Goal: Task Accomplishment & Management: Manage account settings

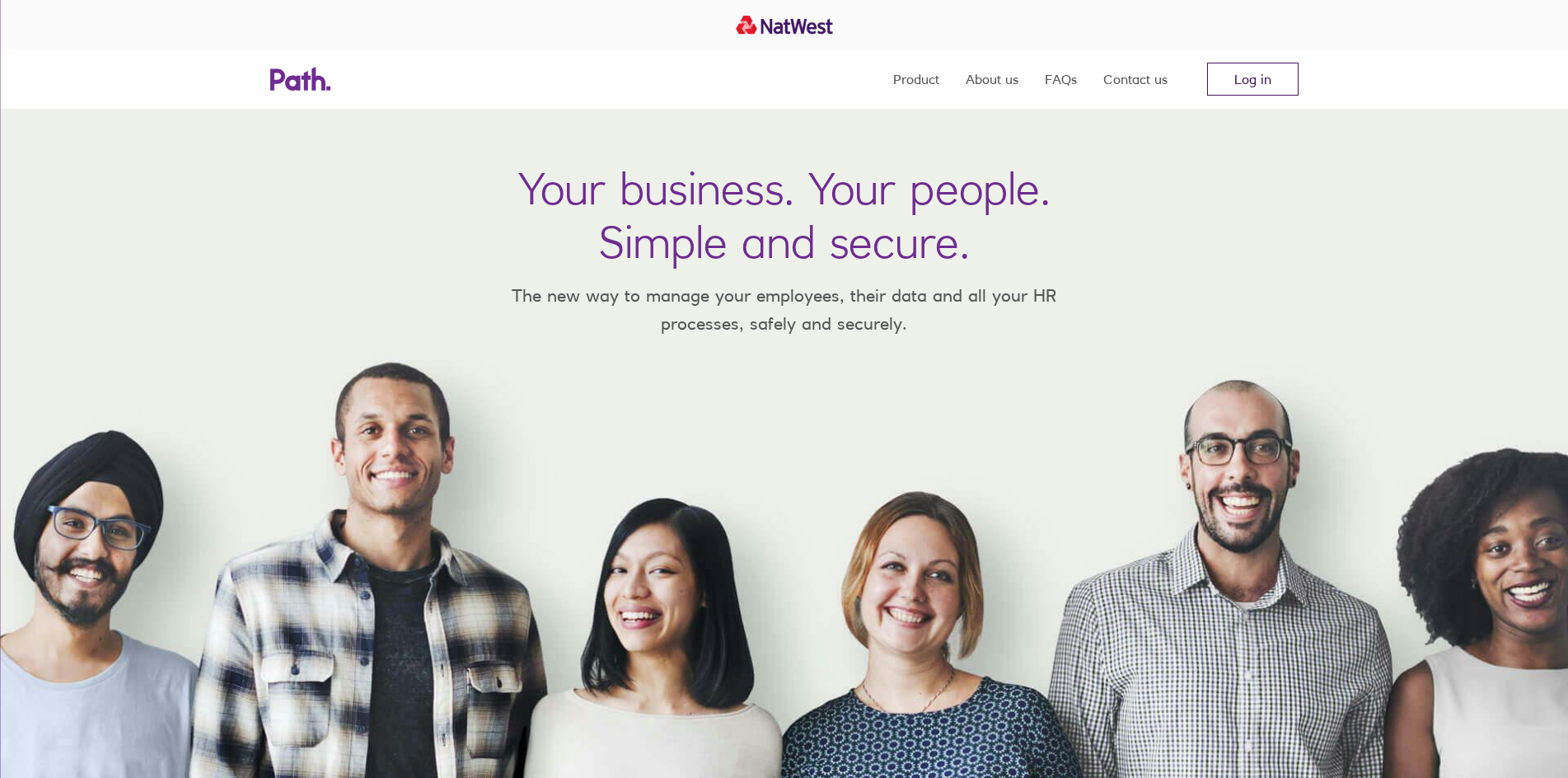
click at [1245, 89] on link "Log in" at bounding box center [1253, 79] width 92 height 33
drag, startPoint x: 828, startPoint y: 179, endPoint x: 1288, endPoint y: 222, distance: 462.0
click at [1284, 222] on div "Your business. Your people. Simple and secure. The new way to manage your emplo…" at bounding box center [784, 443] width 1568 height 669
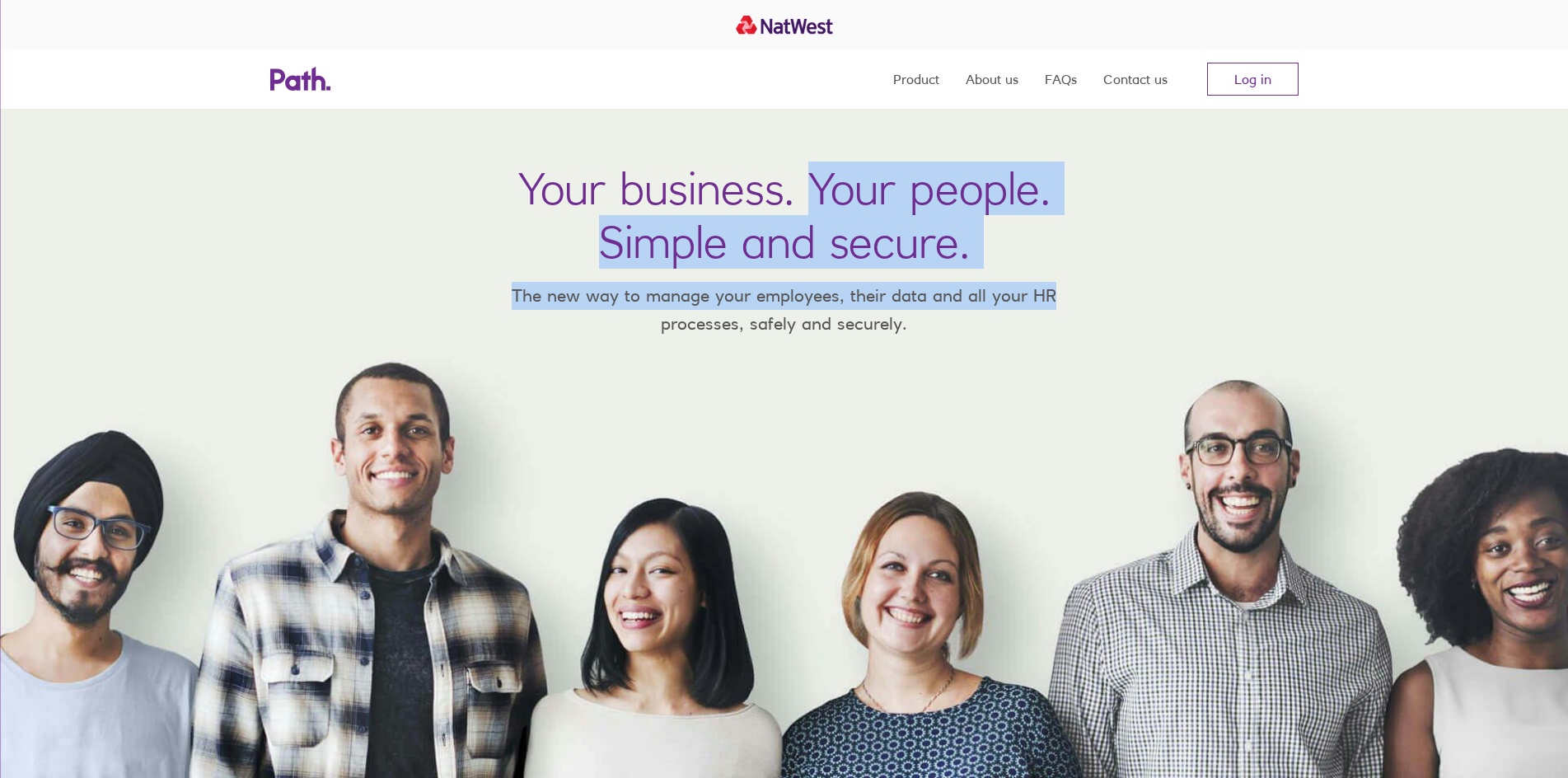
click at [1209, 214] on div "Your business. Your people. Simple and secure. The new way to manage your emplo…" at bounding box center [784, 443] width 1568 height 669
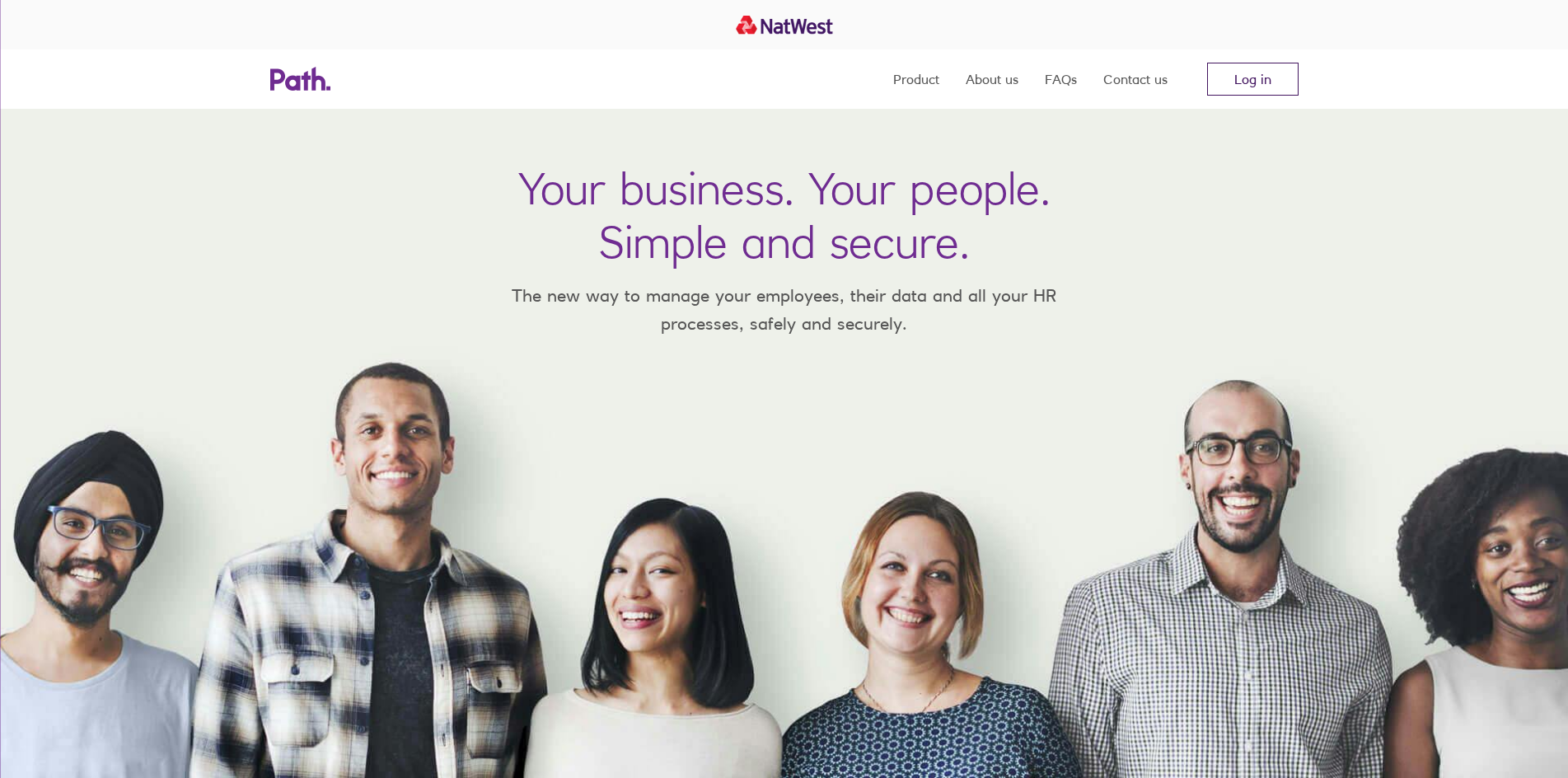
click at [1250, 90] on link "Log in" at bounding box center [1253, 79] width 92 height 33
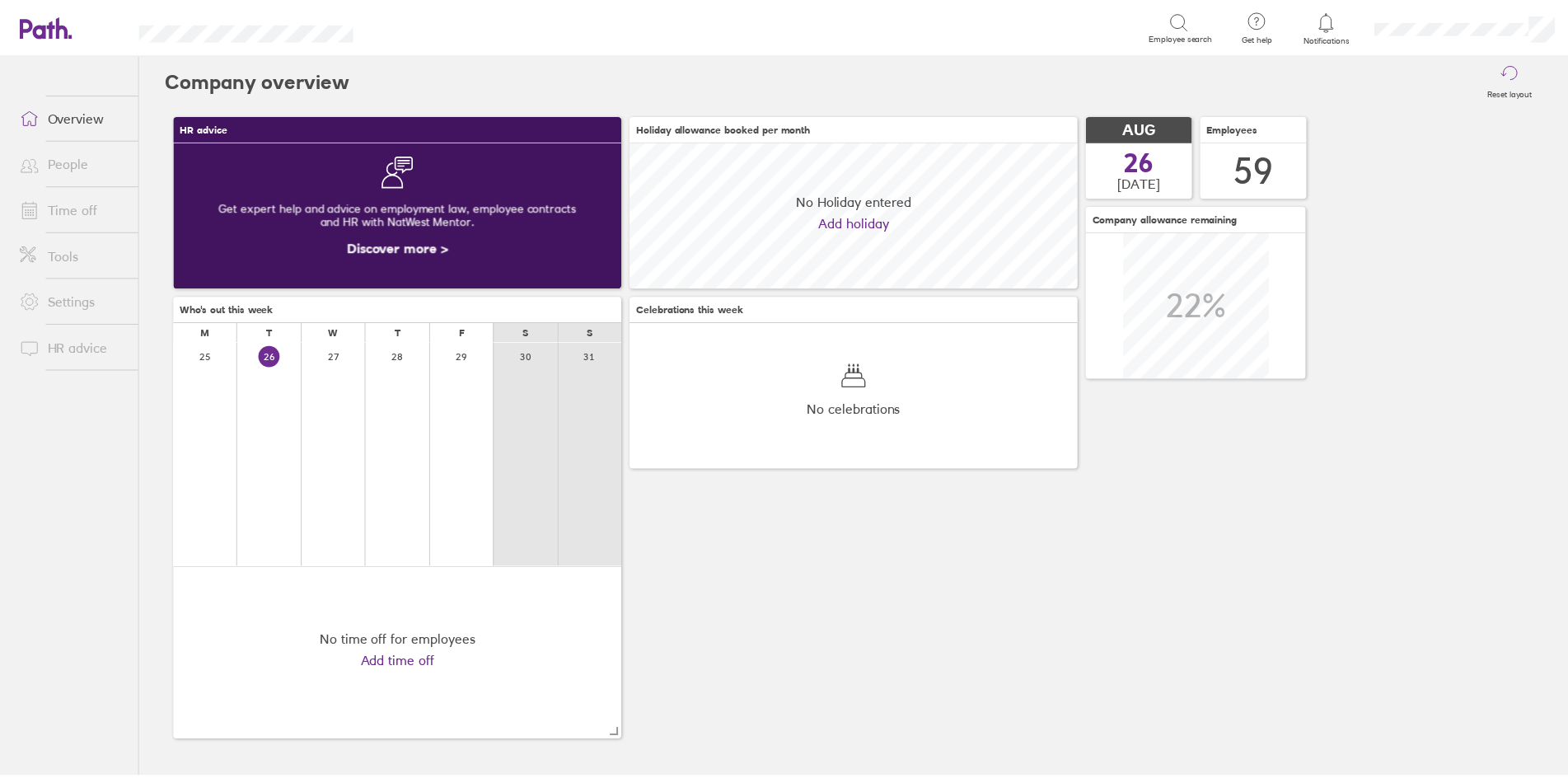
scroll to position [146, 451]
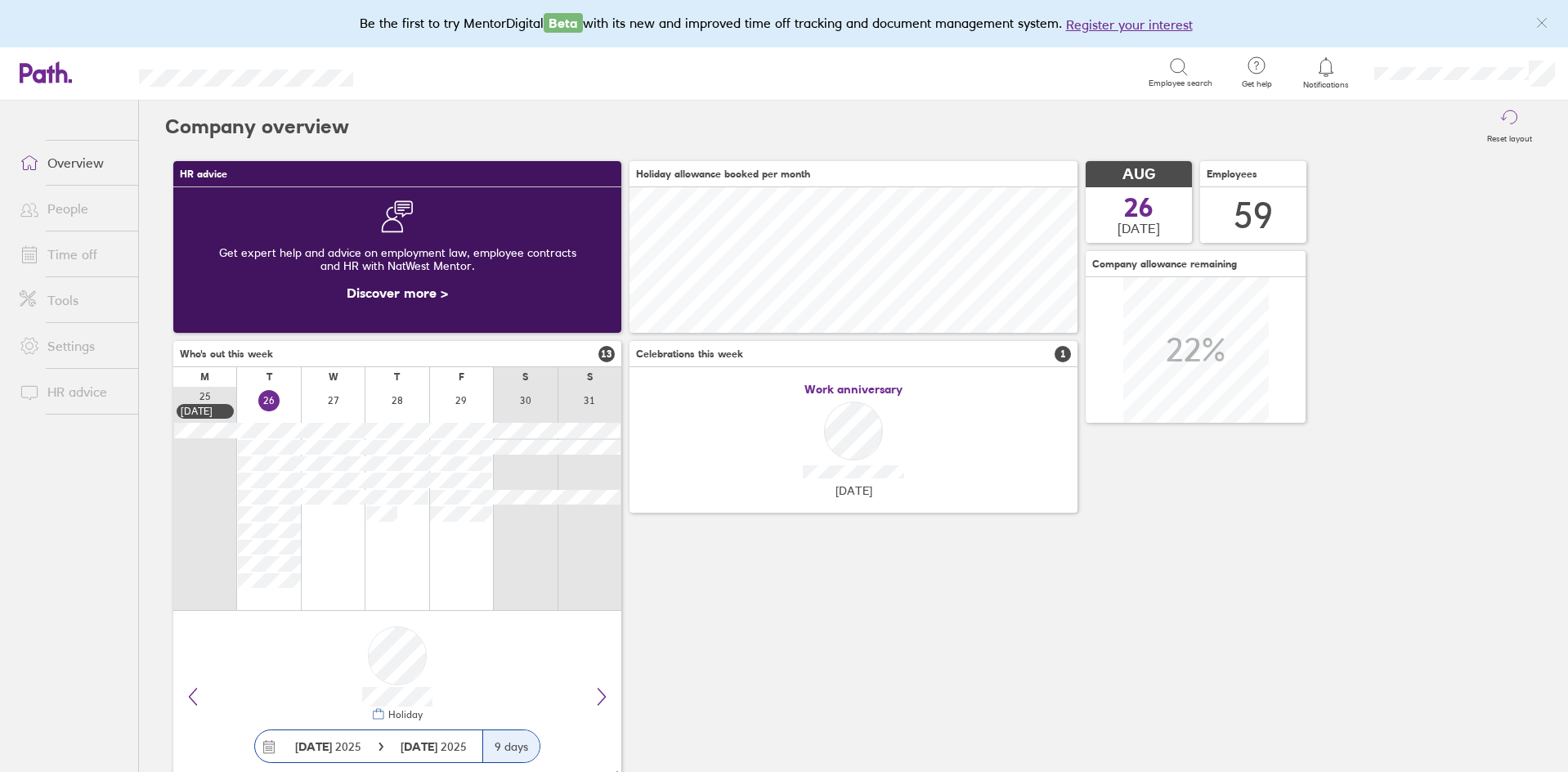
click at [61, 251] on link "Time off" at bounding box center [72, 254] width 132 height 33
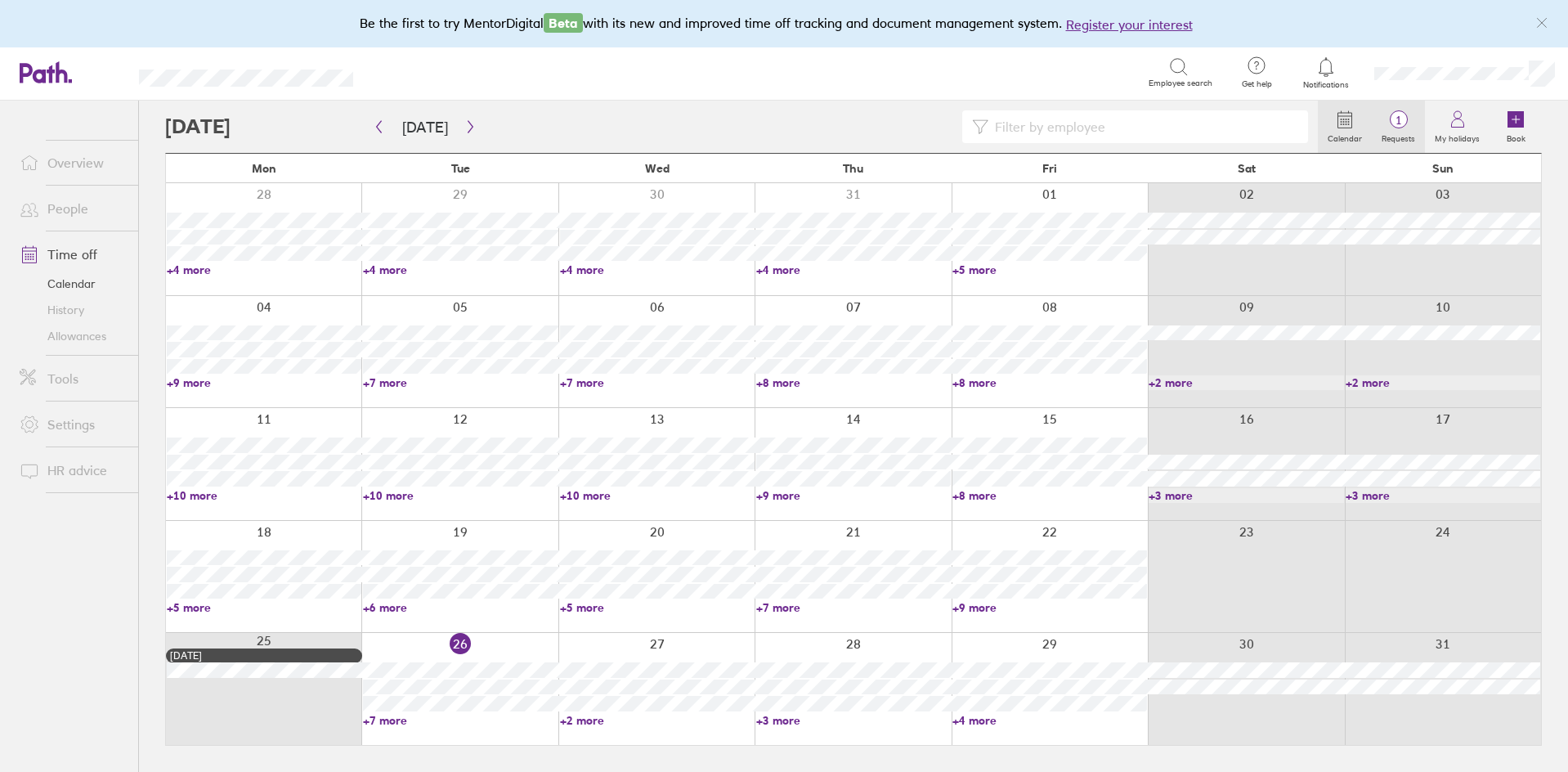
click at [1392, 135] on label "Requests" at bounding box center [1399, 136] width 53 height 15
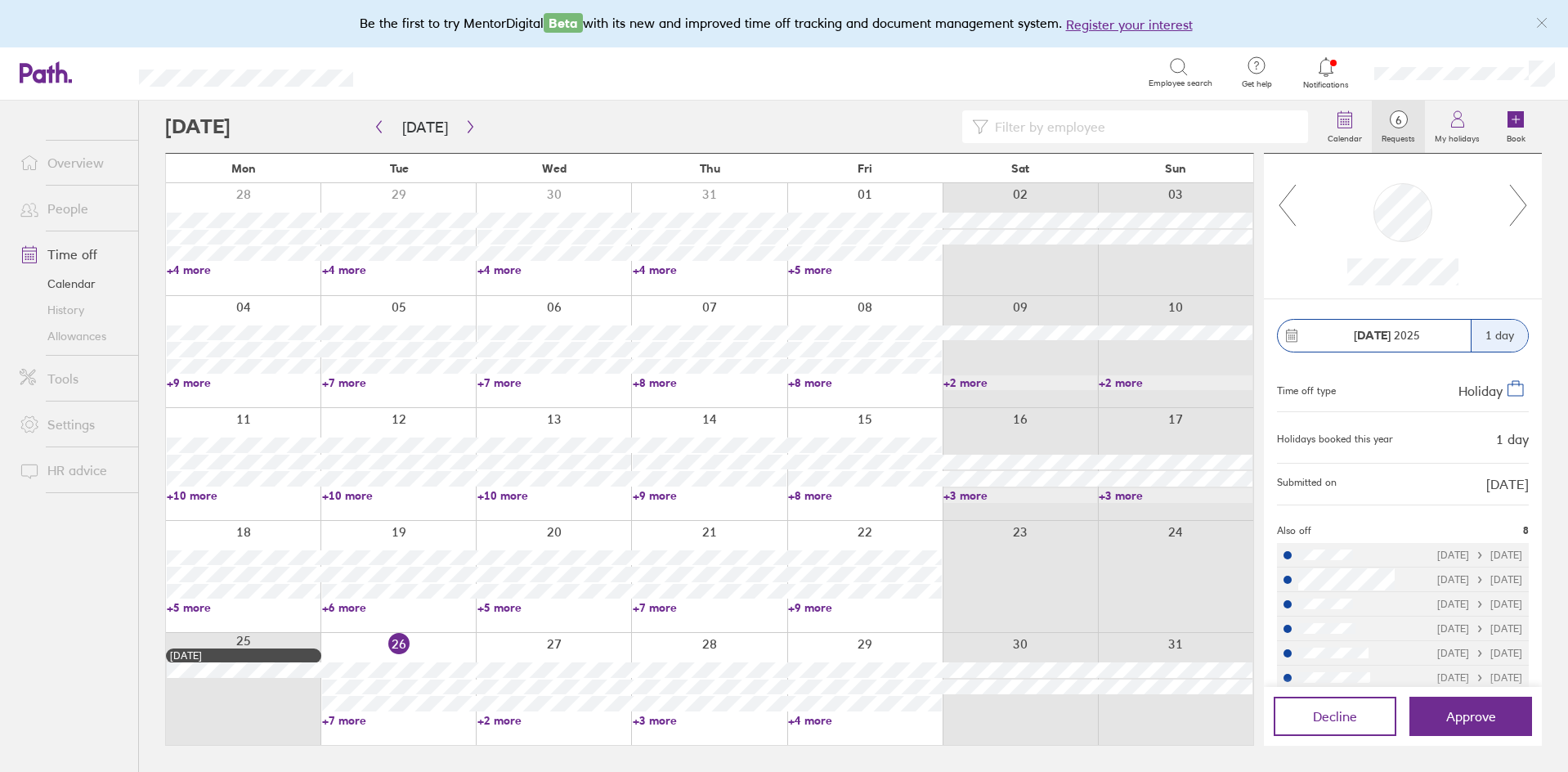
click at [801, 719] on link "+4 more" at bounding box center [865, 720] width 154 height 15
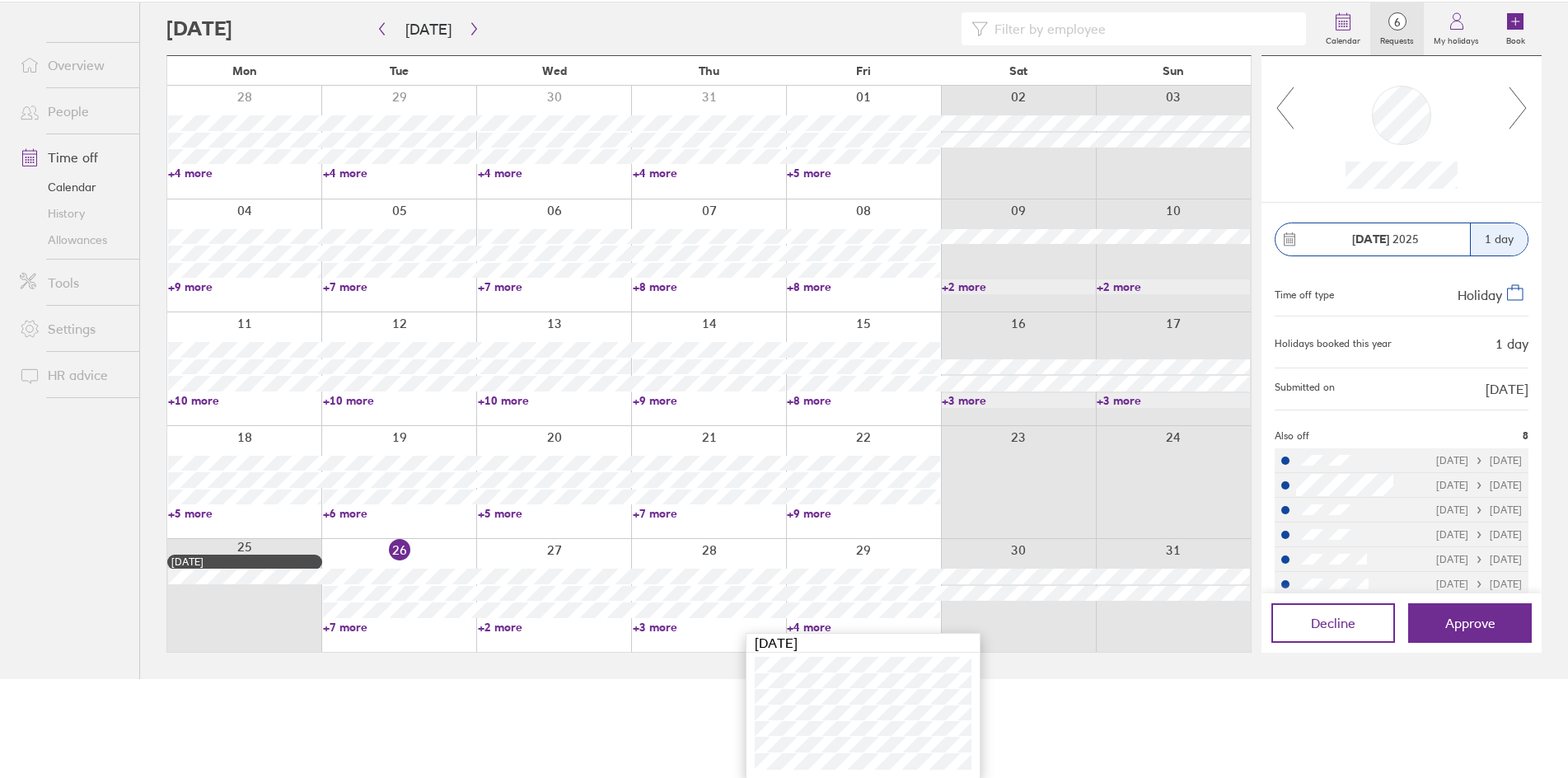
scroll to position [100, 0]
click at [1477, 623] on span "Approve" at bounding box center [1471, 622] width 50 height 15
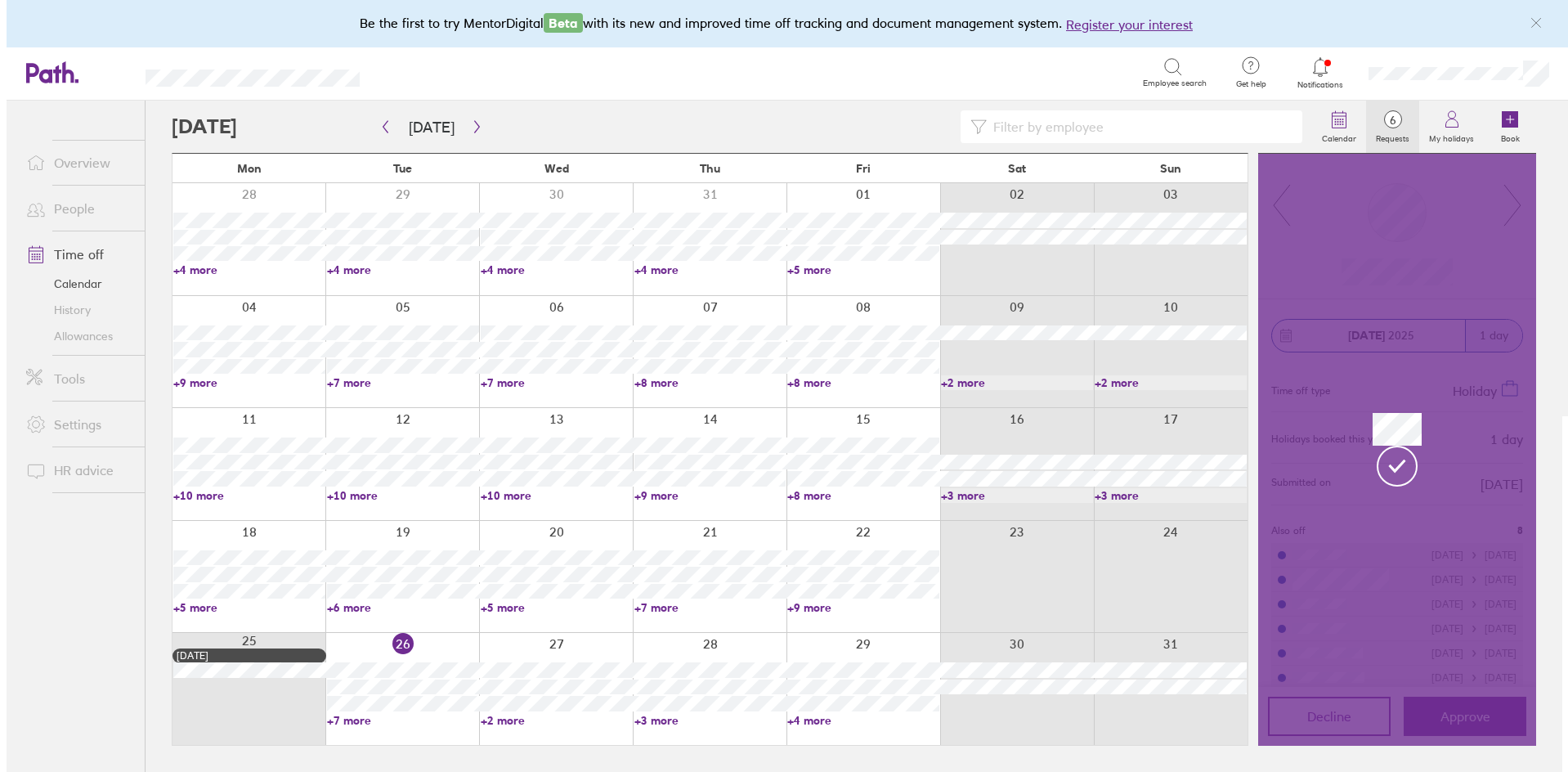
scroll to position [0, 0]
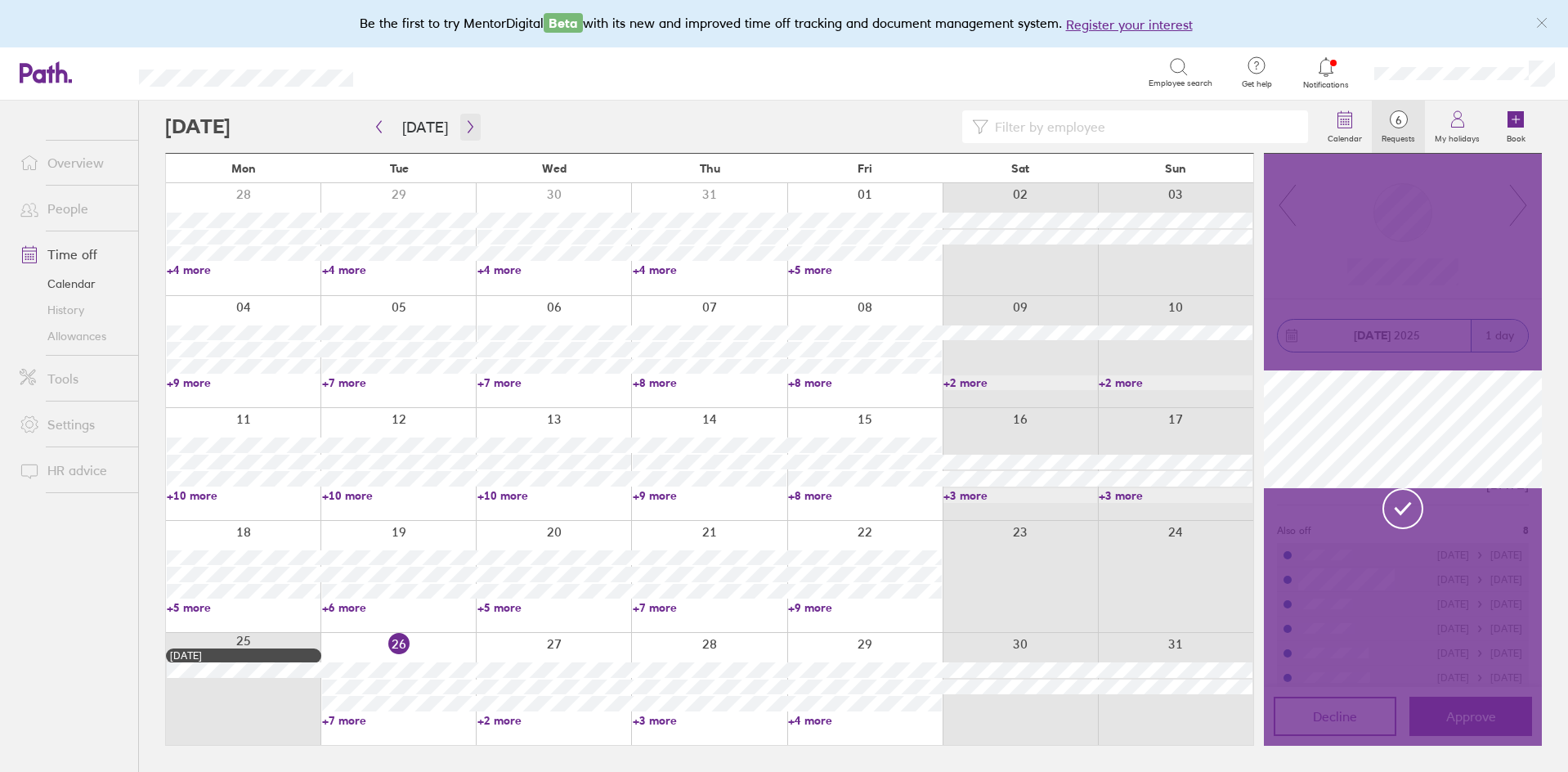
click at [493, 132] on div at bounding box center [741, 126] width 1153 height 33
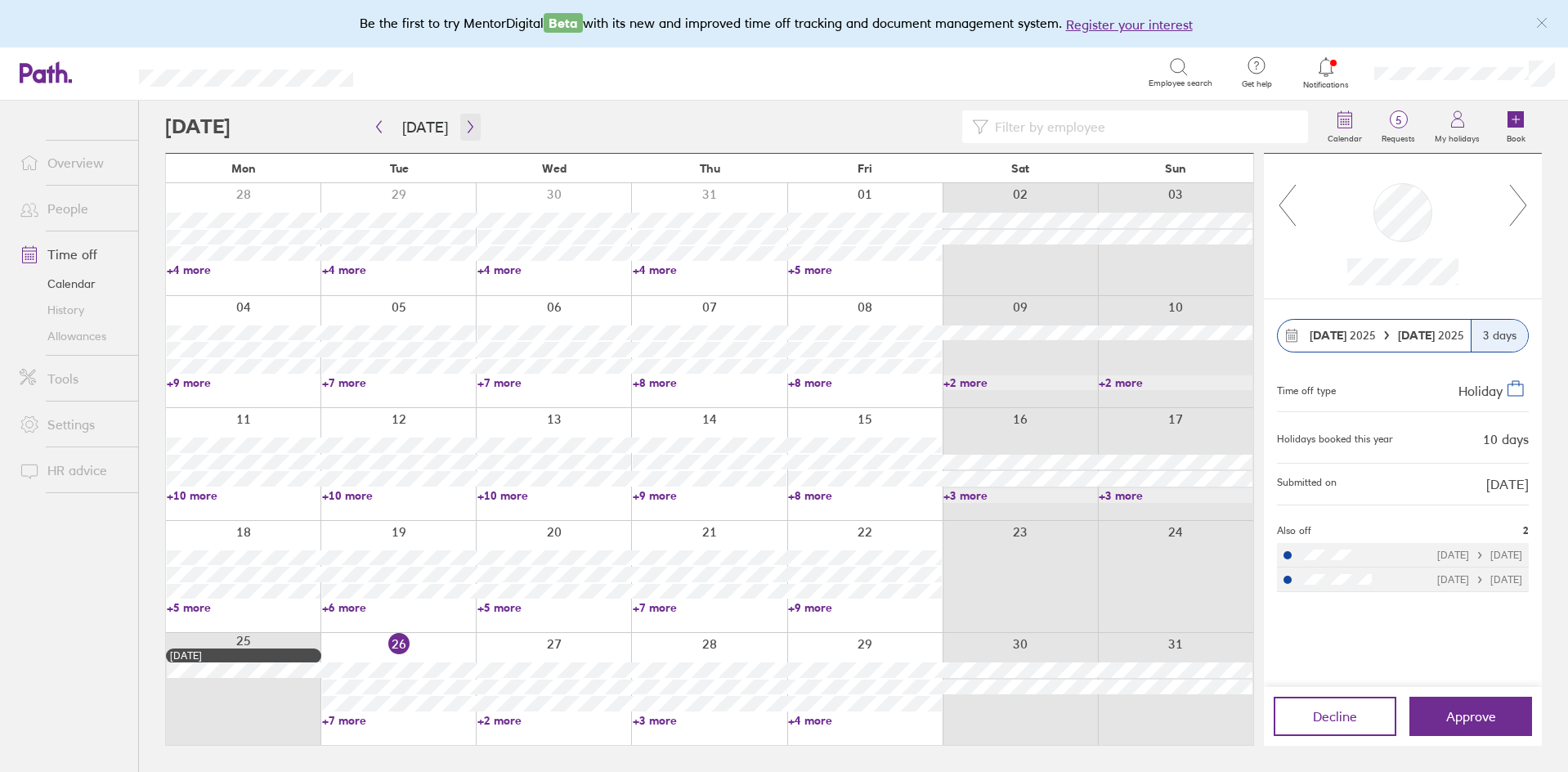
click at [467, 127] on icon "button" at bounding box center [471, 126] width 12 height 13
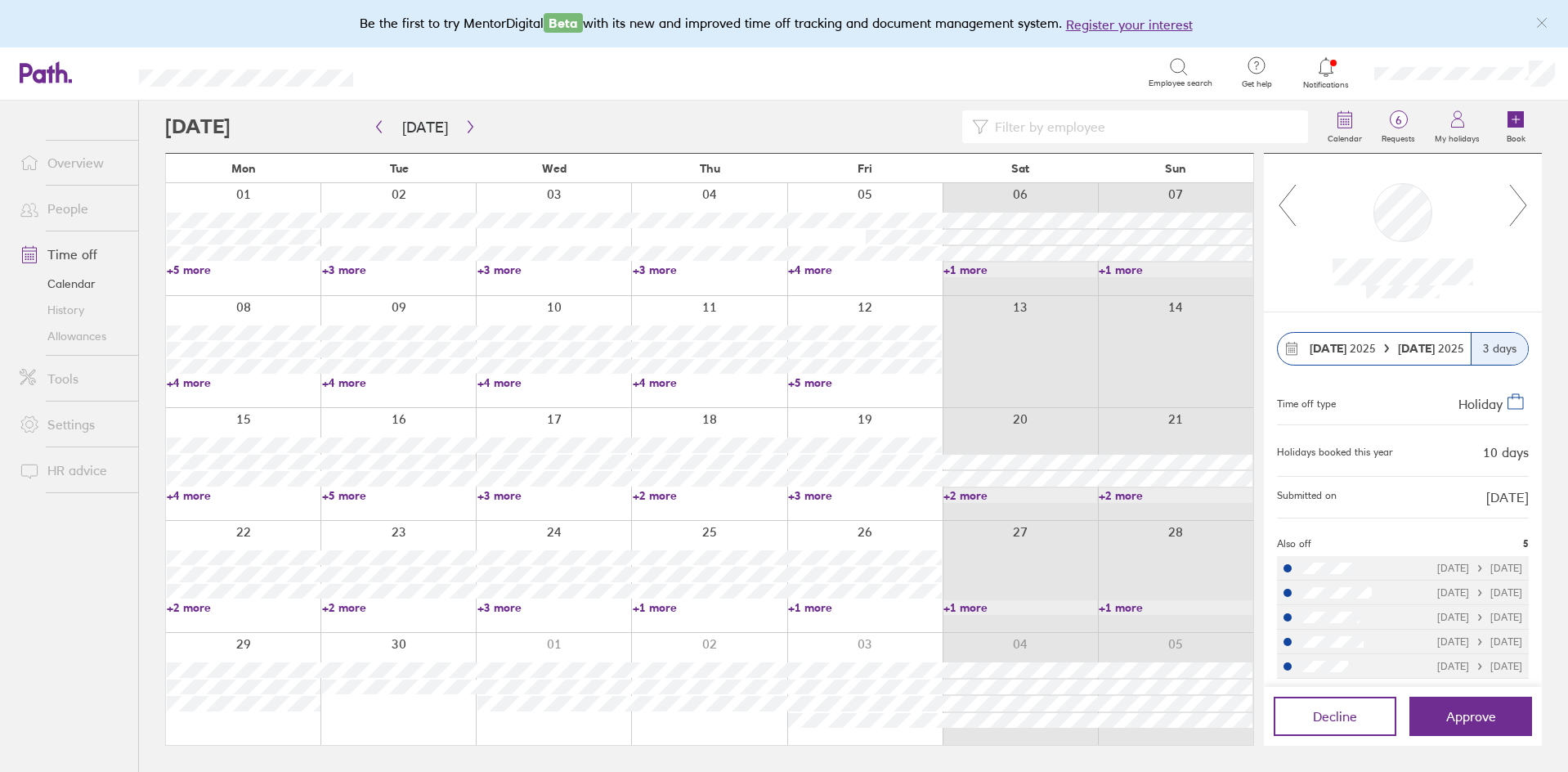
click at [203, 612] on link "+2 more" at bounding box center [243, 607] width 154 height 15
click at [1510, 282] on div at bounding box center [1403, 232] width 278 height 158
click at [1521, 210] on icon at bounding box center [1518, 206] width 20 height 45
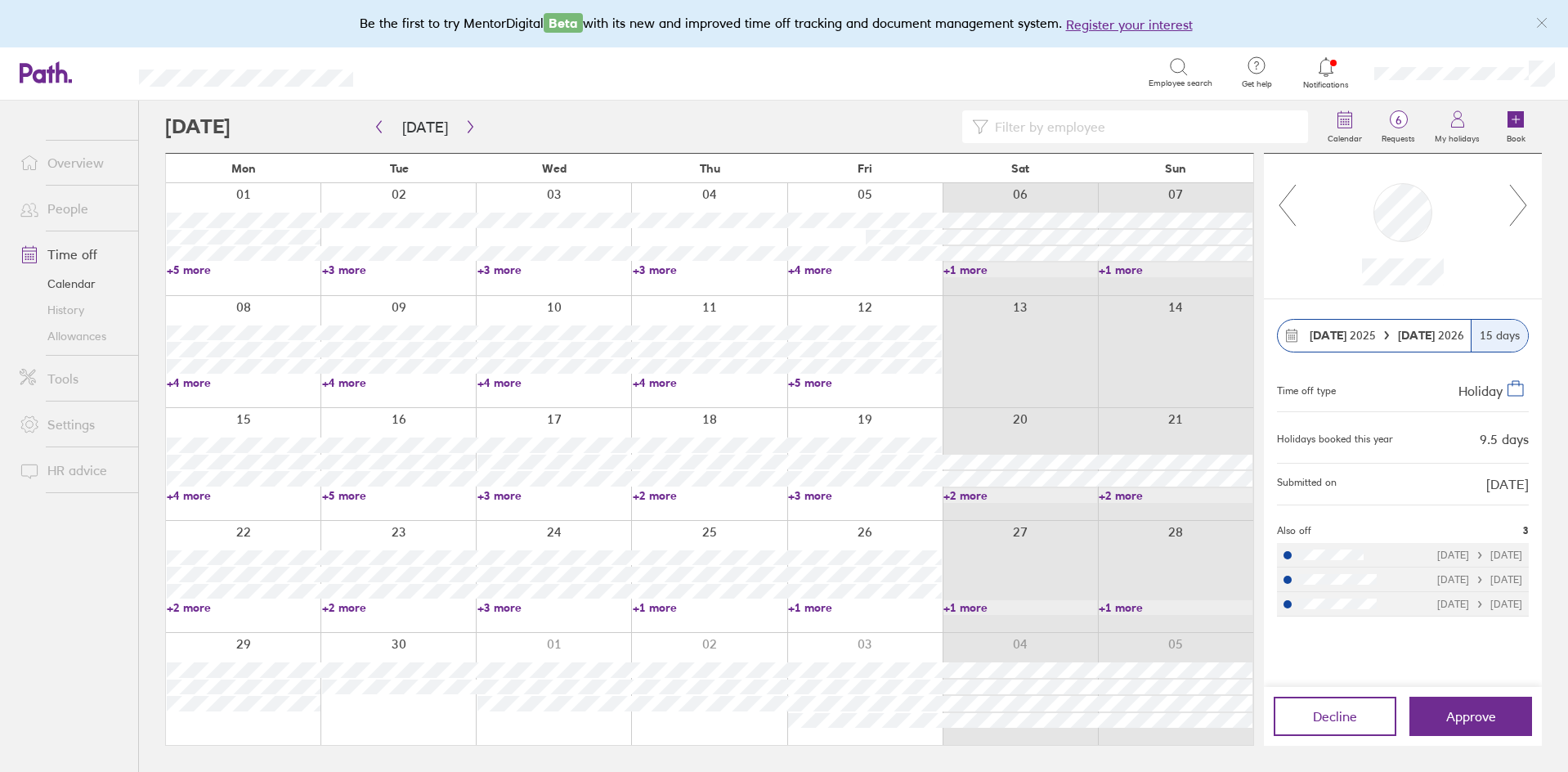
click at [1283, 207] on icon at bounding box center [1287, 206] width 20 height 45
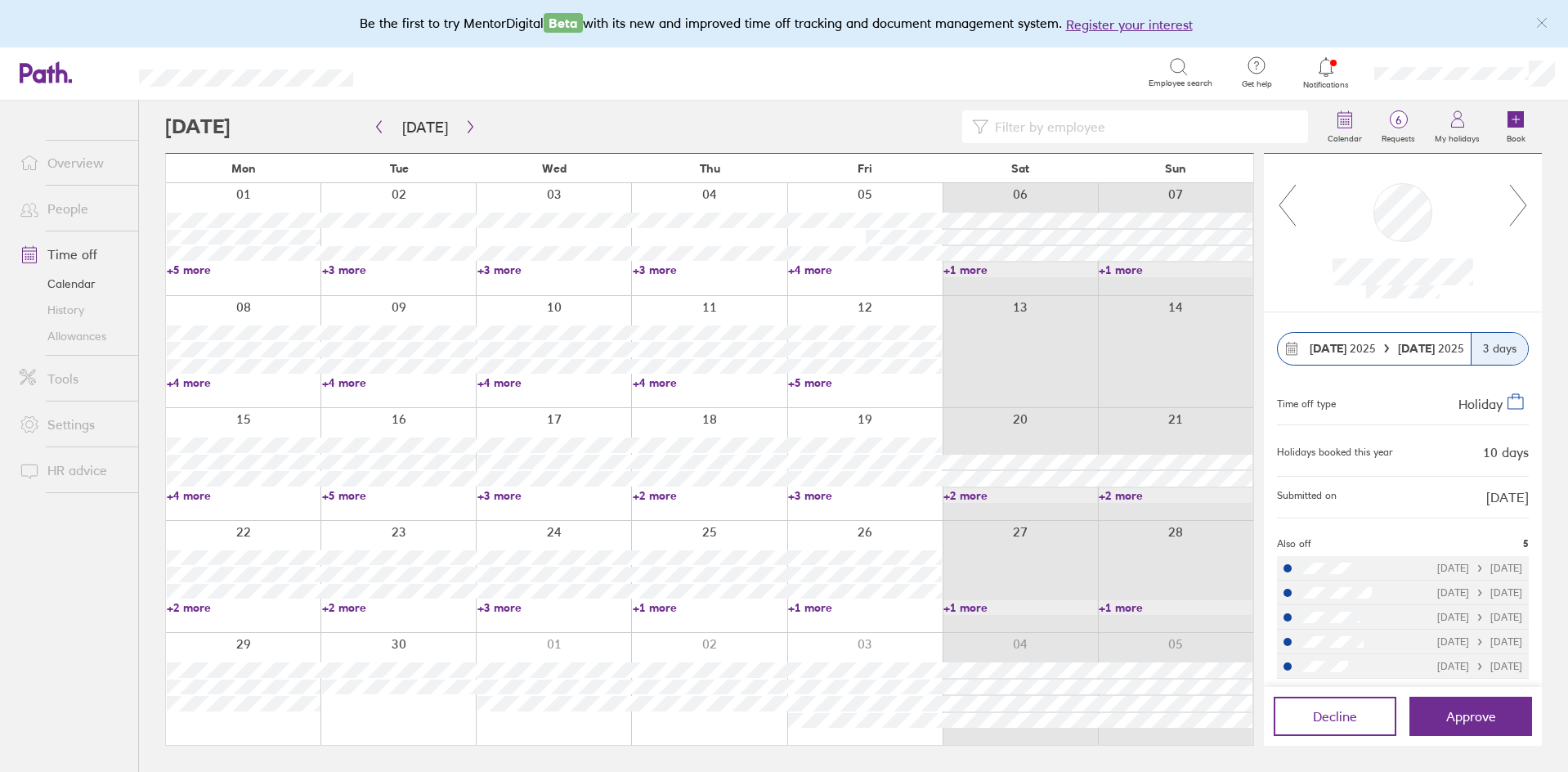
click at [1527, 195] on icon at bounding box center [1518, 206] width 20 height 45
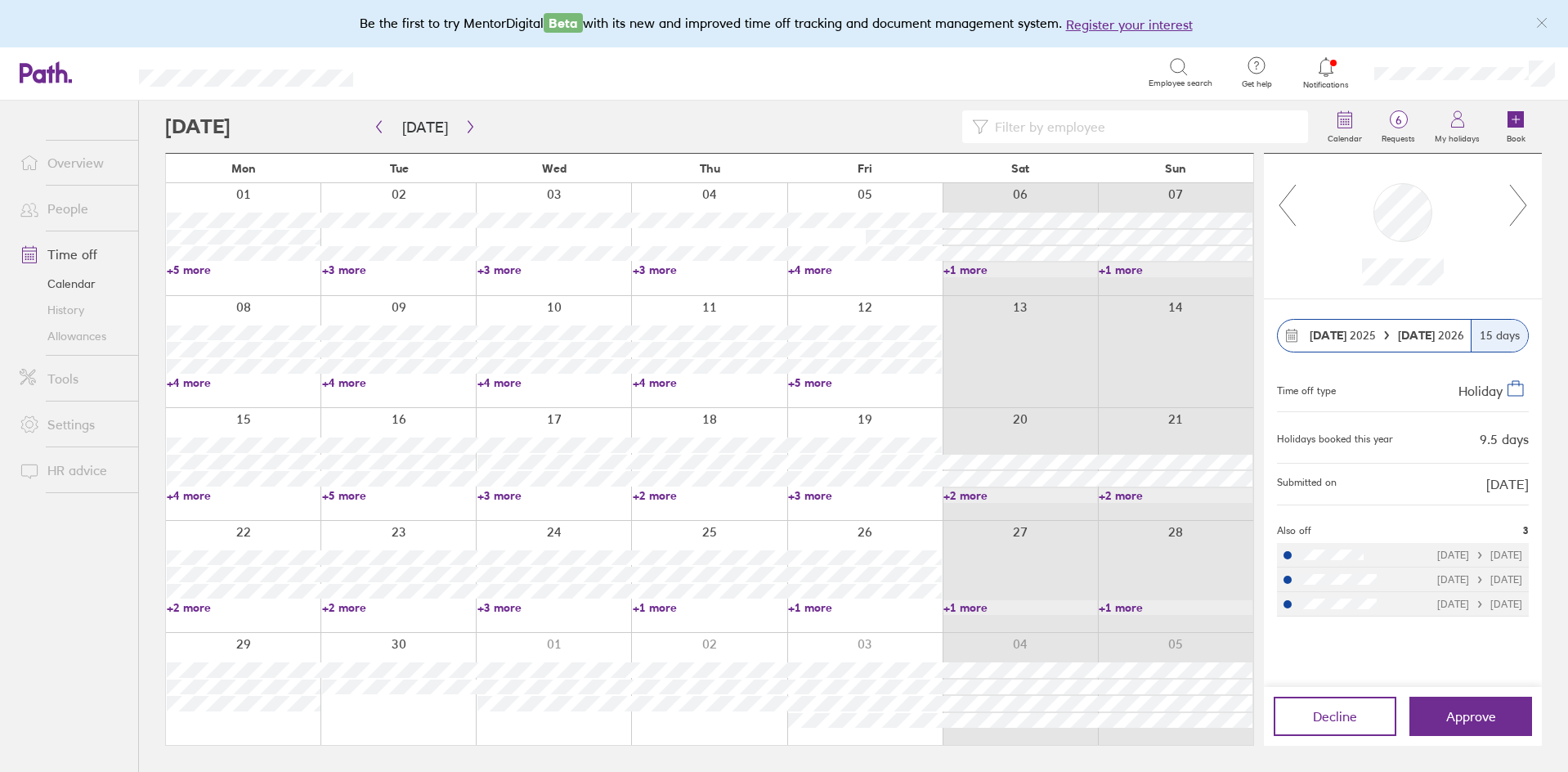
click at [1525, 196] on icon at bounding box center [1518, 206] width 20 height 45
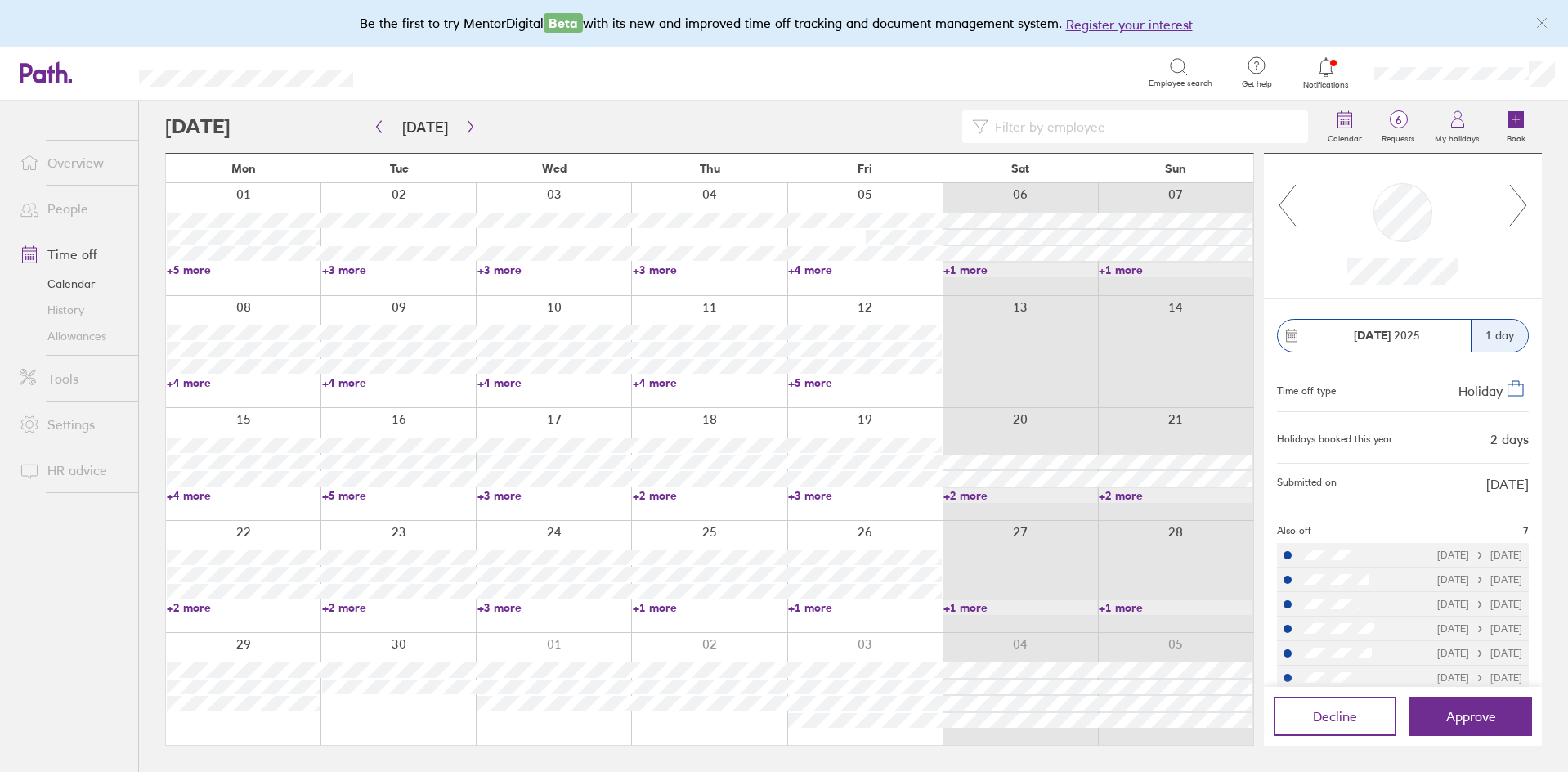
click at [188, 274] on link "+5 more" at bounding box center [243, 270] width 154 height 15
click at [1522, 196] on icon at bounding box center [1518, 206] width 20 height 45
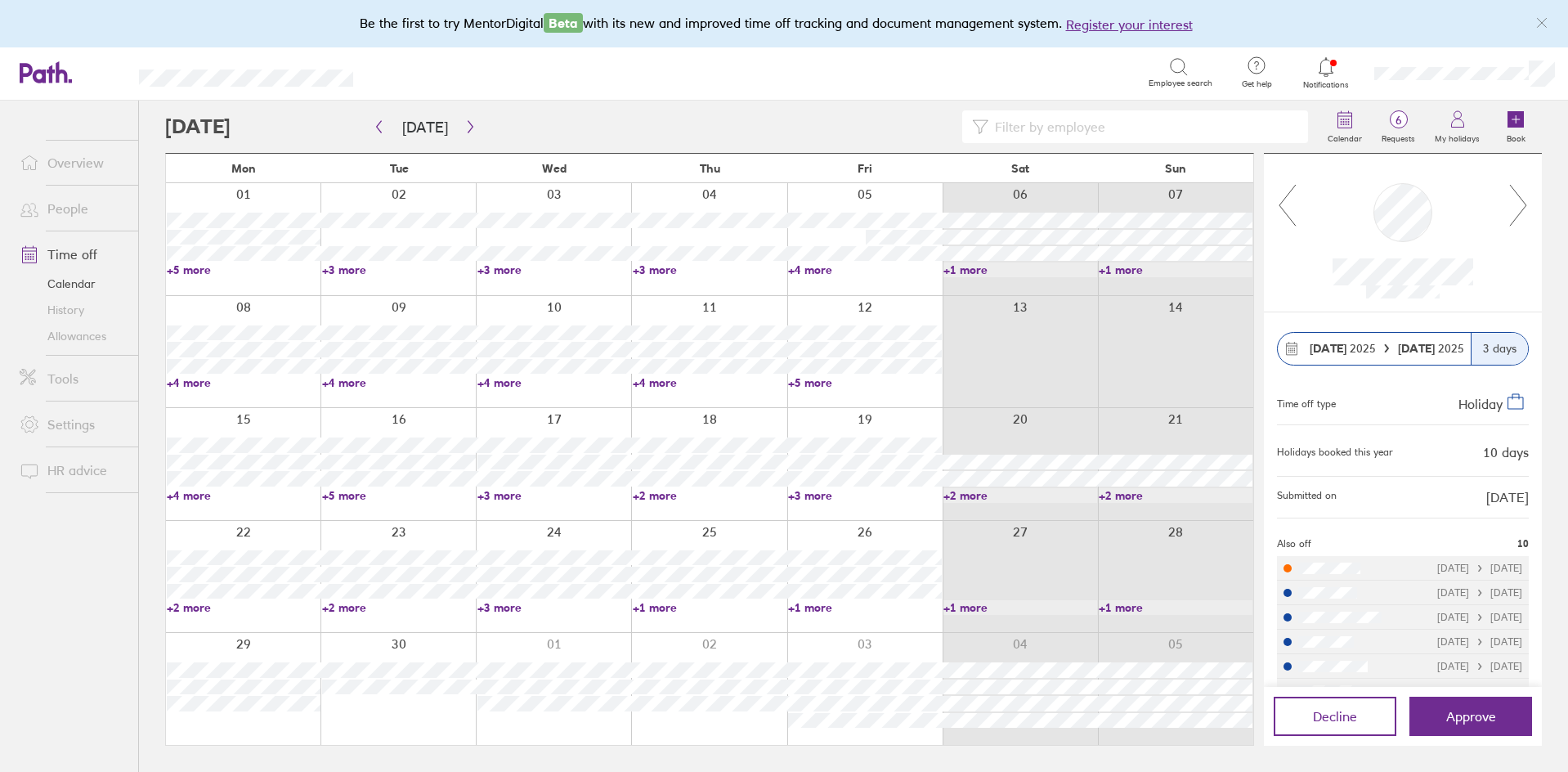
click at [1280, 195] on icon at bounding box center [1287, 206] width 20 height 45
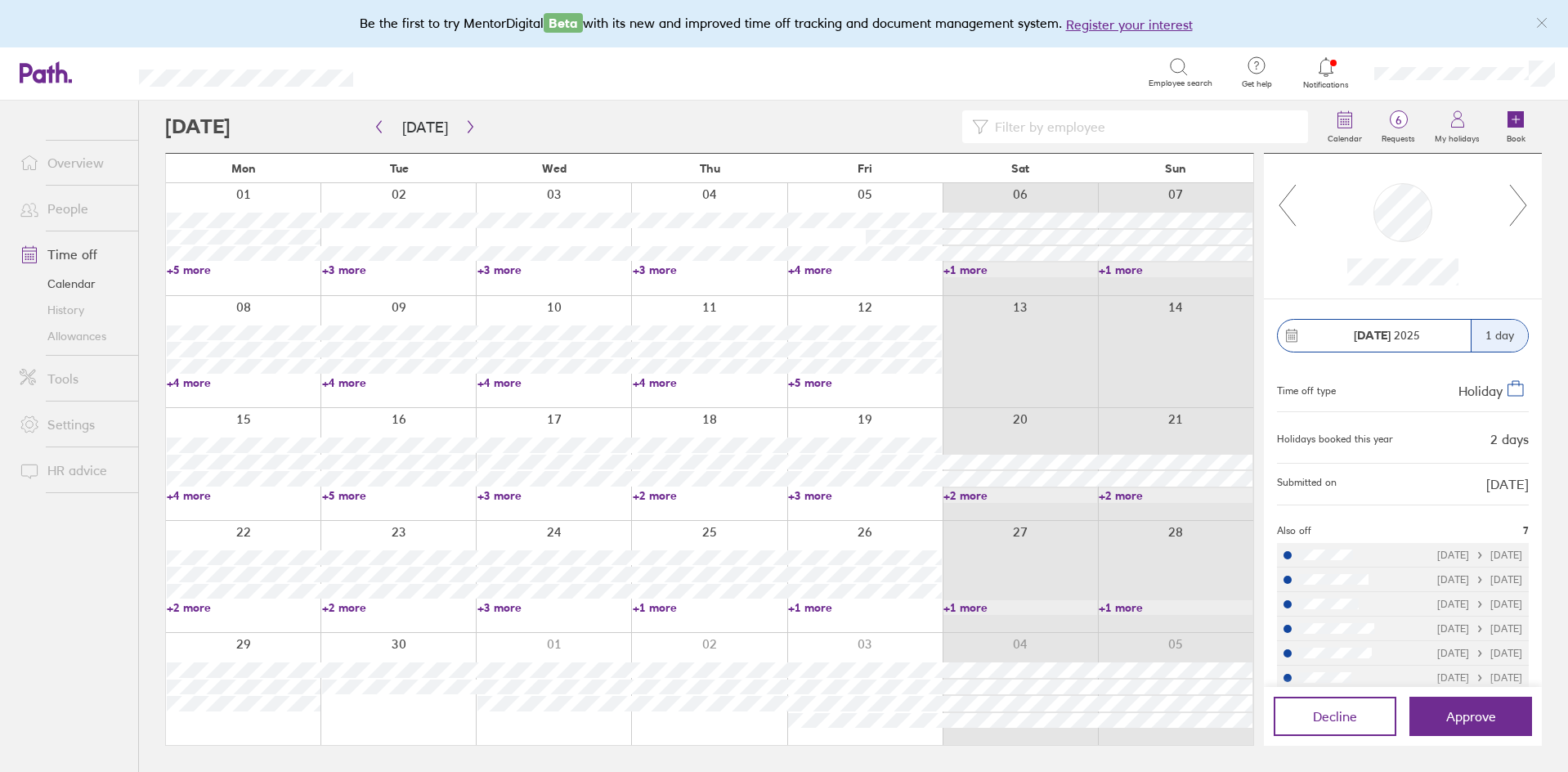
click at [1280, 195] on icon at bounding box center [1287, 206] width 20 height 45
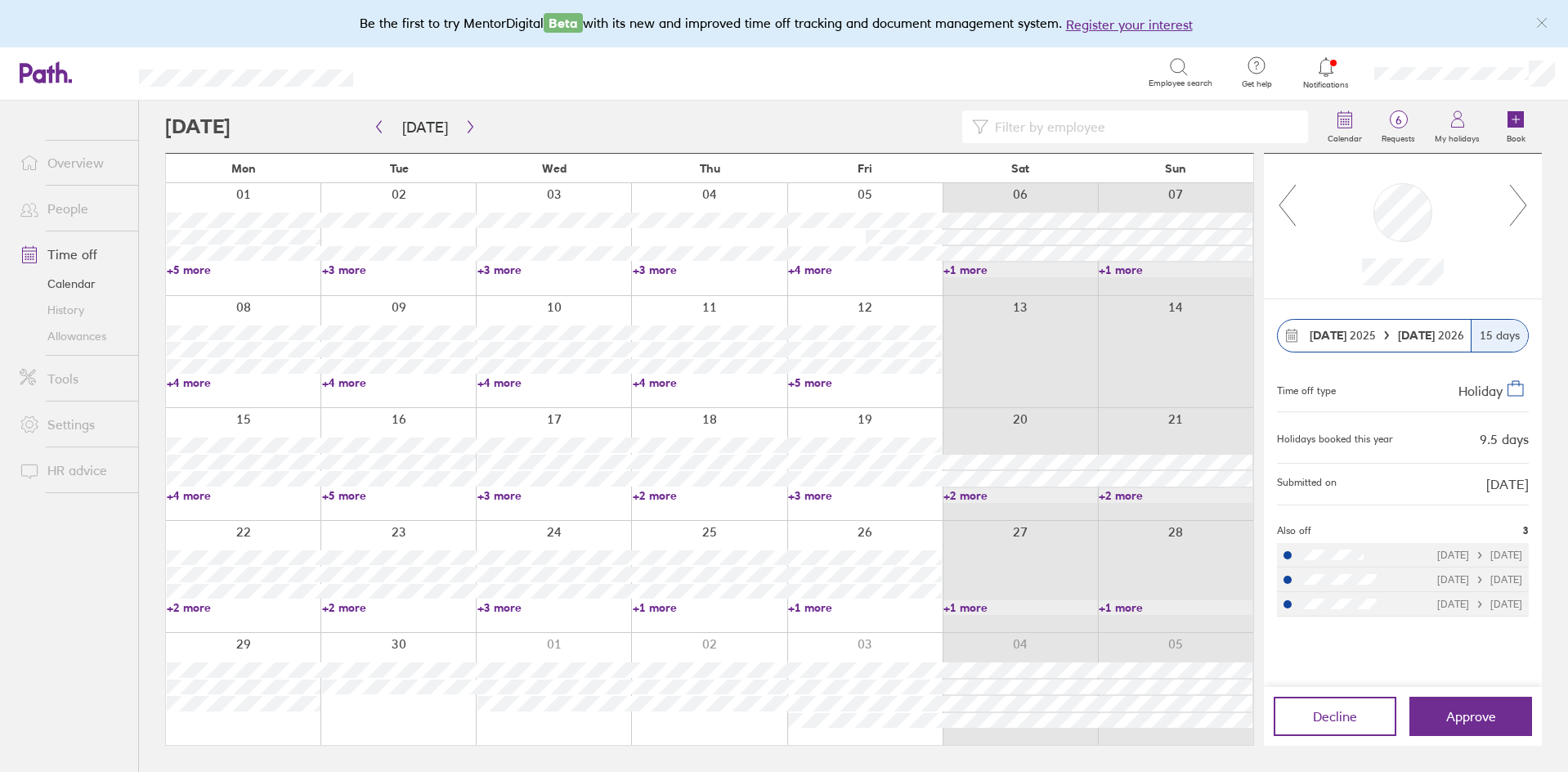
click at [1514, 194] on icon at bounding box center [1518, 206] width 20 height 45
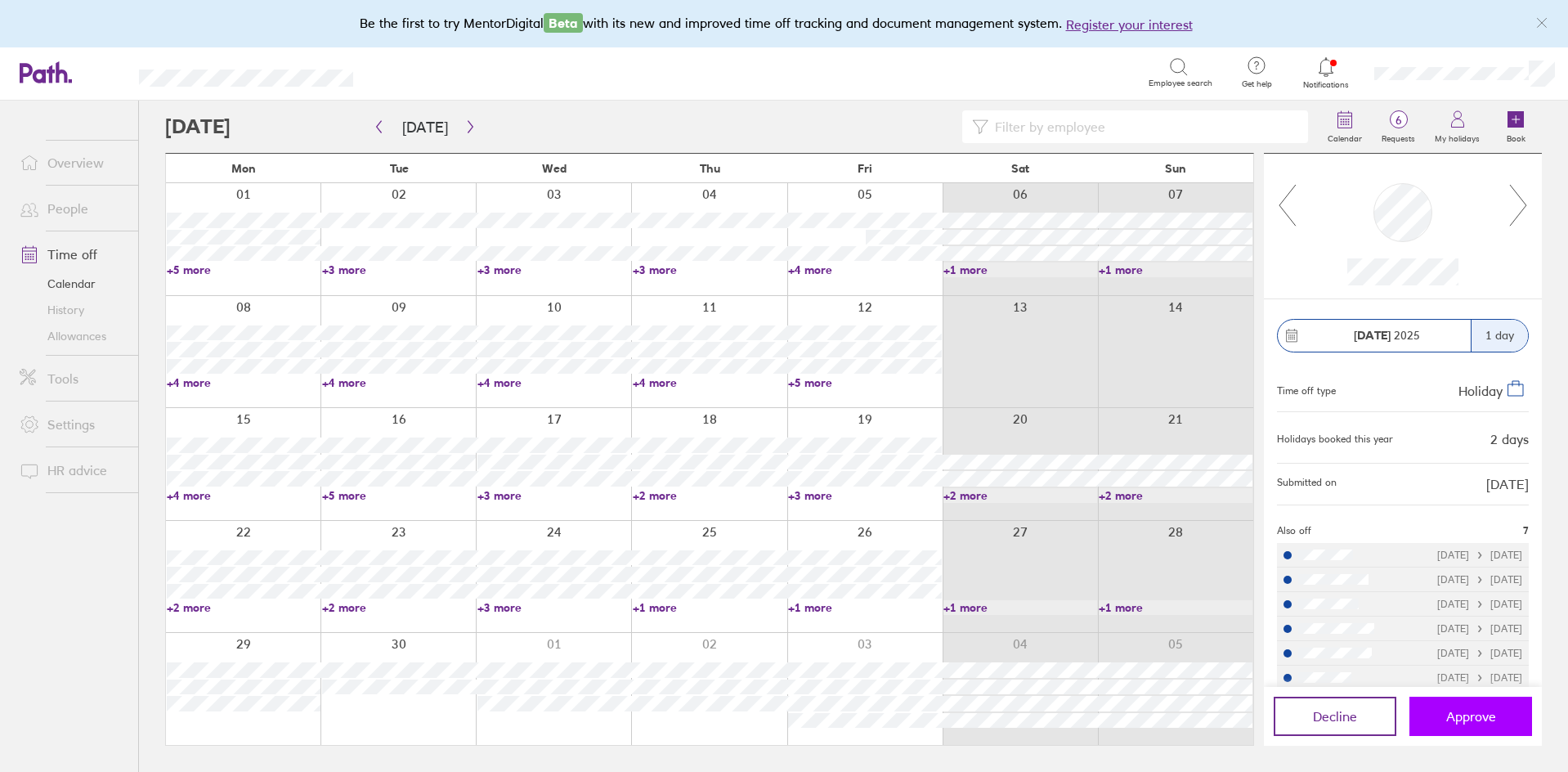
click at [1436, 707] on button "Approve" at bounding box center [1471, 716] width 123 height 39
click at [1516, 205] on icon at bounding box center [1518, 206] width 20 height 45
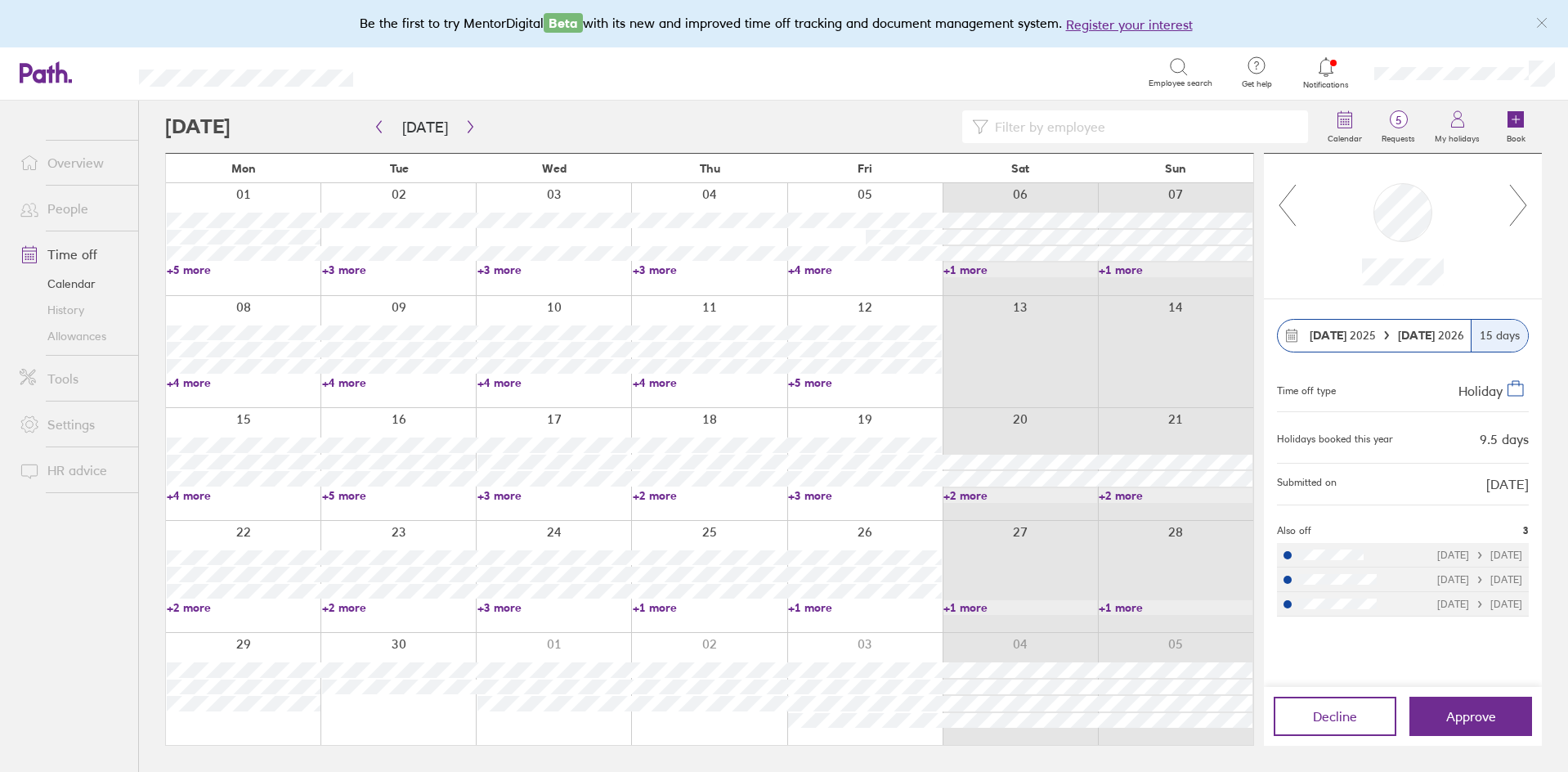
click at [1516, 205] on icon at bounding box center [1518, 206] width 20 height 45
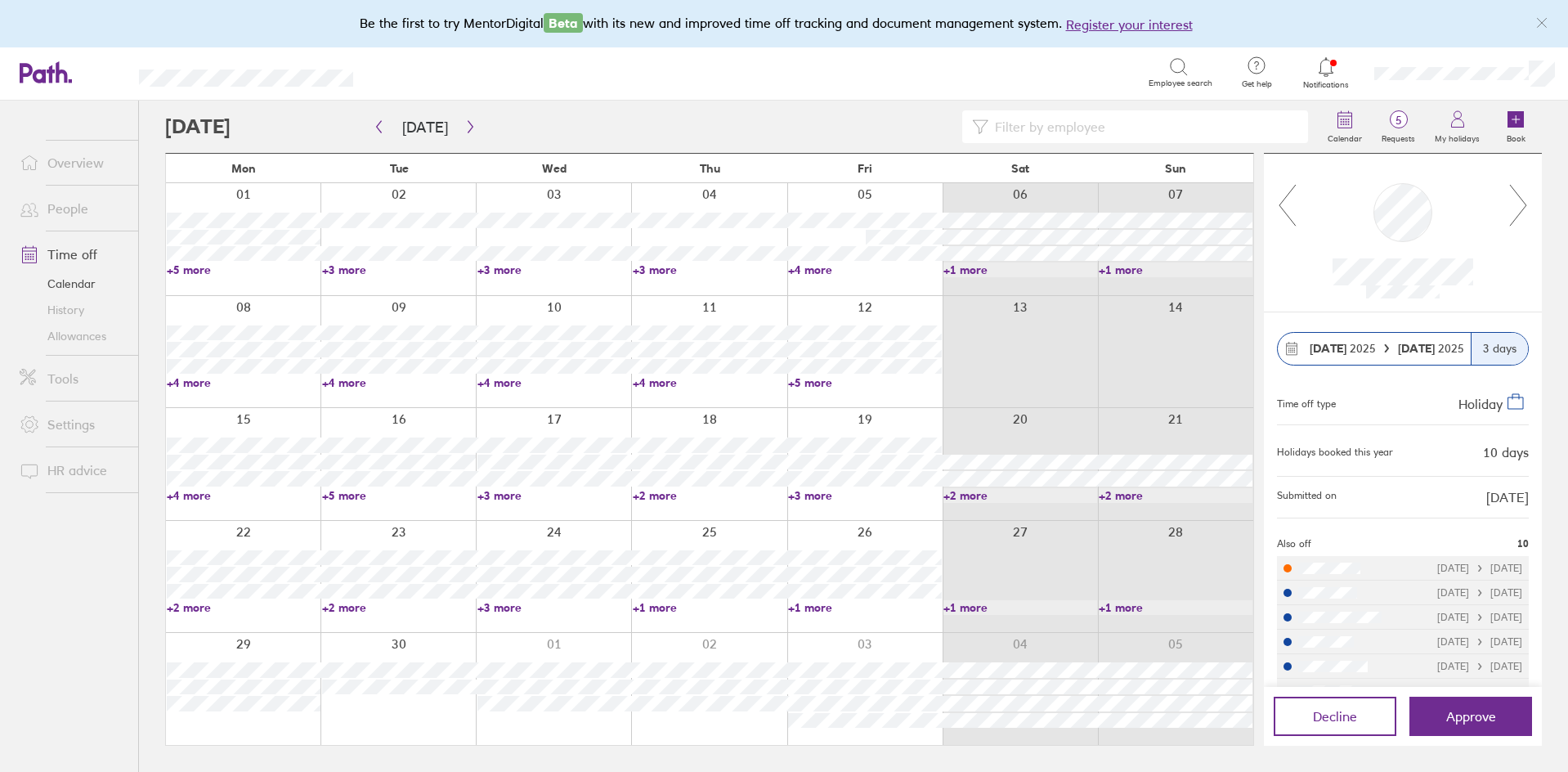
click at [1516, 205] on icon at bounding box center [1518, 206] width 20 height 45
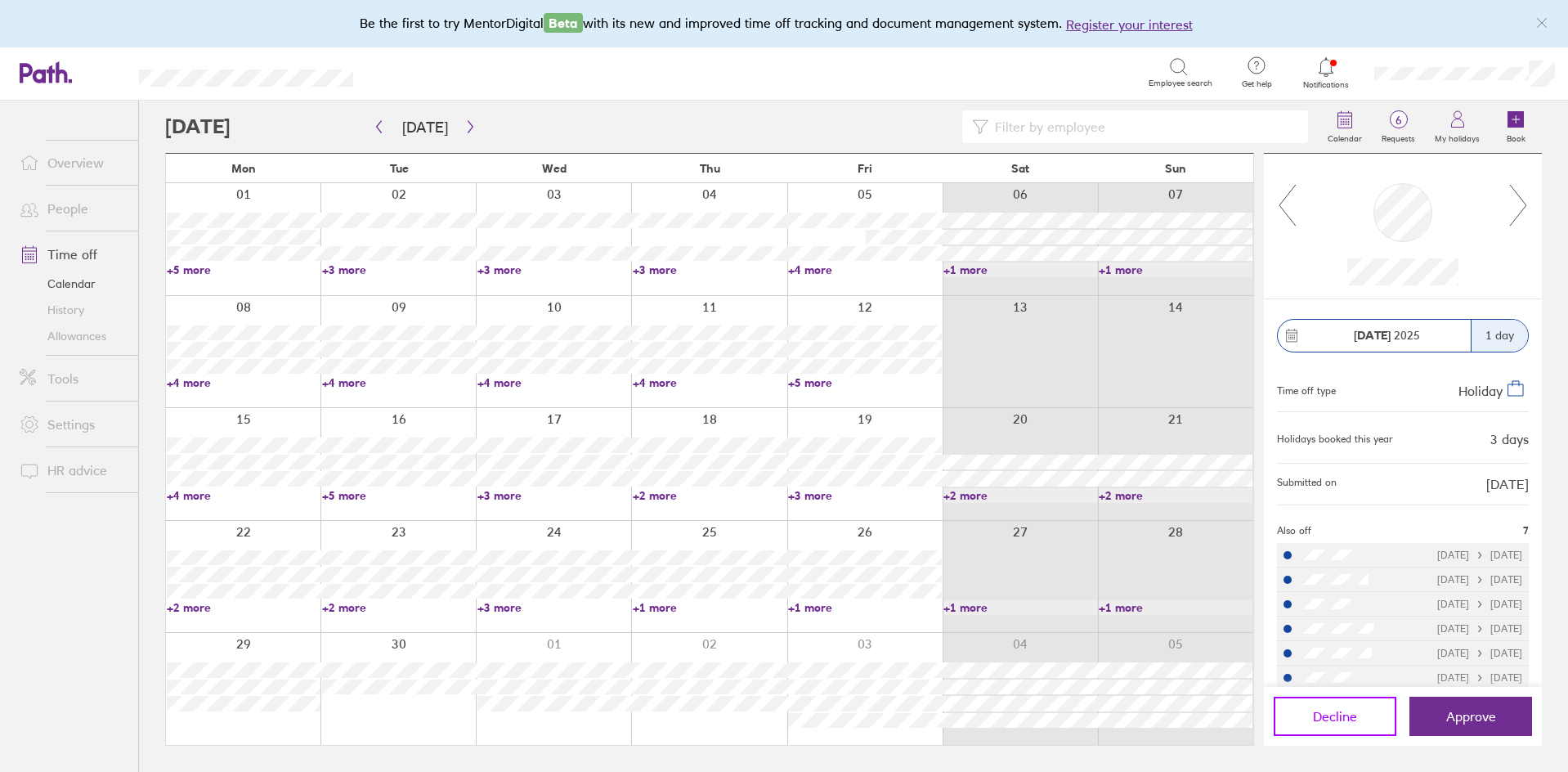
click at [1357, 719] on button "Decline" at bounding box center [1336, 716] width 123 height 39
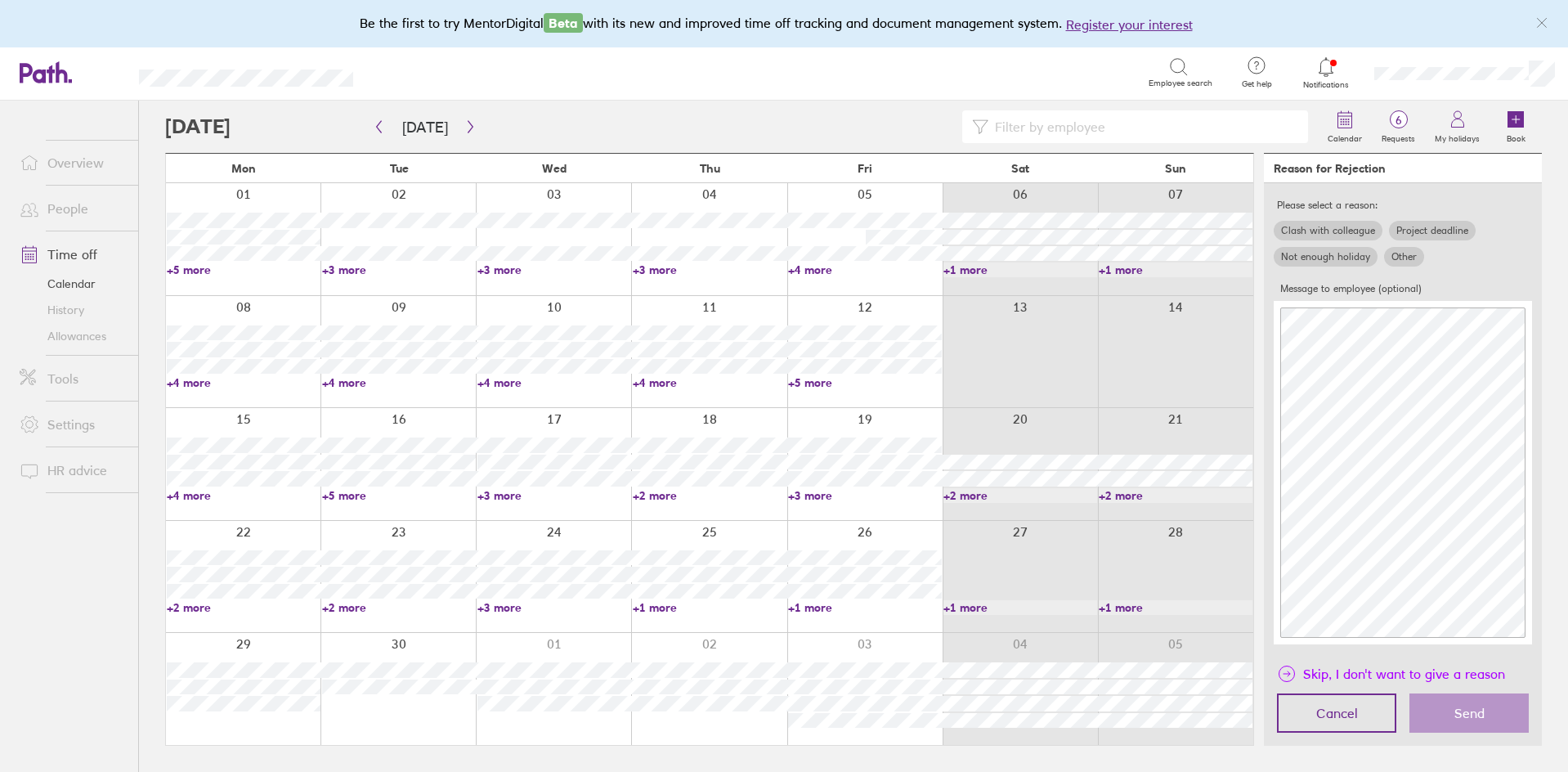
click at [1413, 674] on span "Skip, I don't want to give a reason" at bounding box center [1404, 673] width 202 height 26
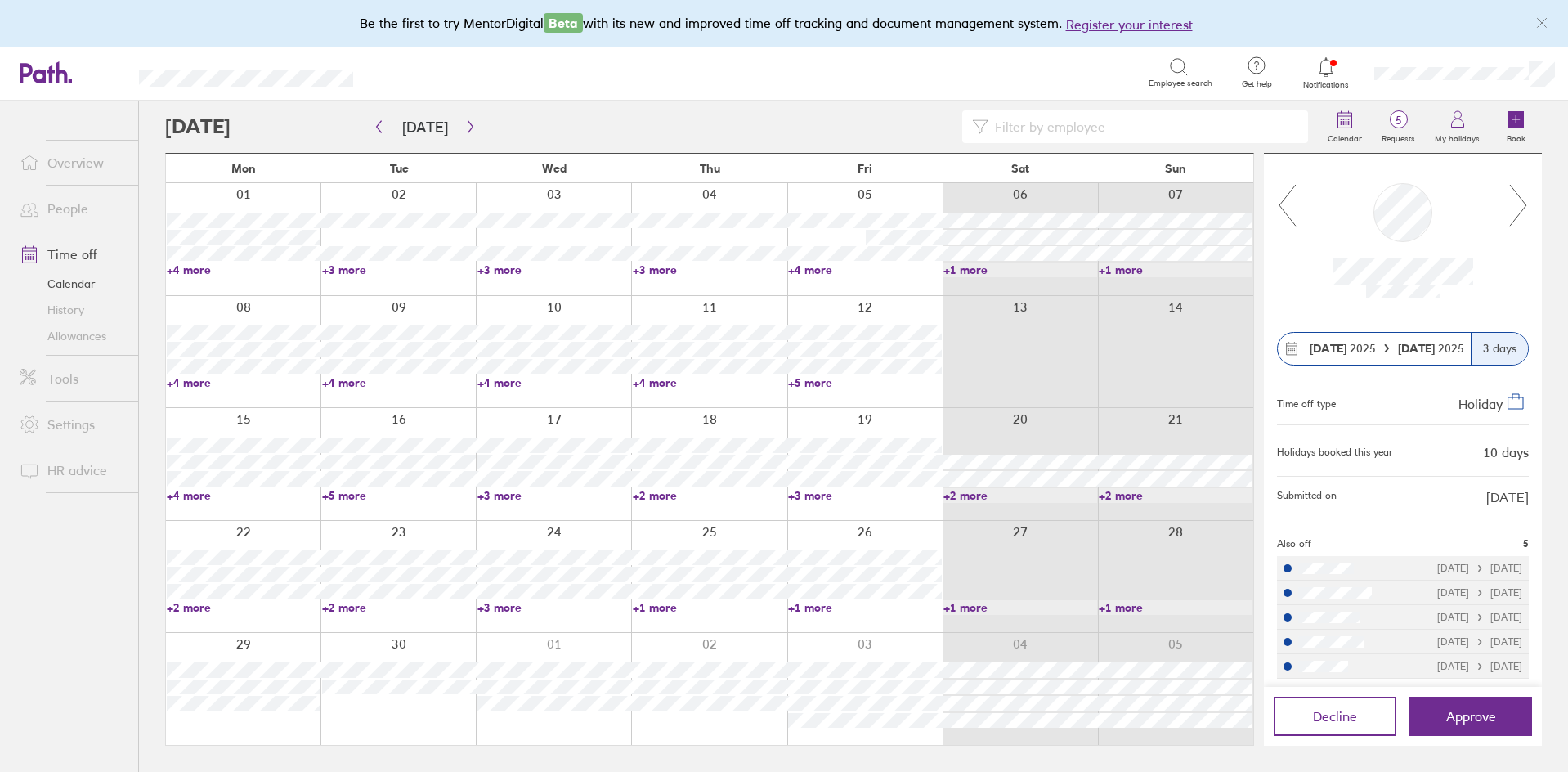
click at [184, 270] on link "+4 more" at bounding box center [243, 270] width 154 height 15
click at [1529, 199] on div at bounding box center [1403, 232] width 278 height 158
click at [1523, 202] on icon at bounding box center [1518, 206] width 20 height 45
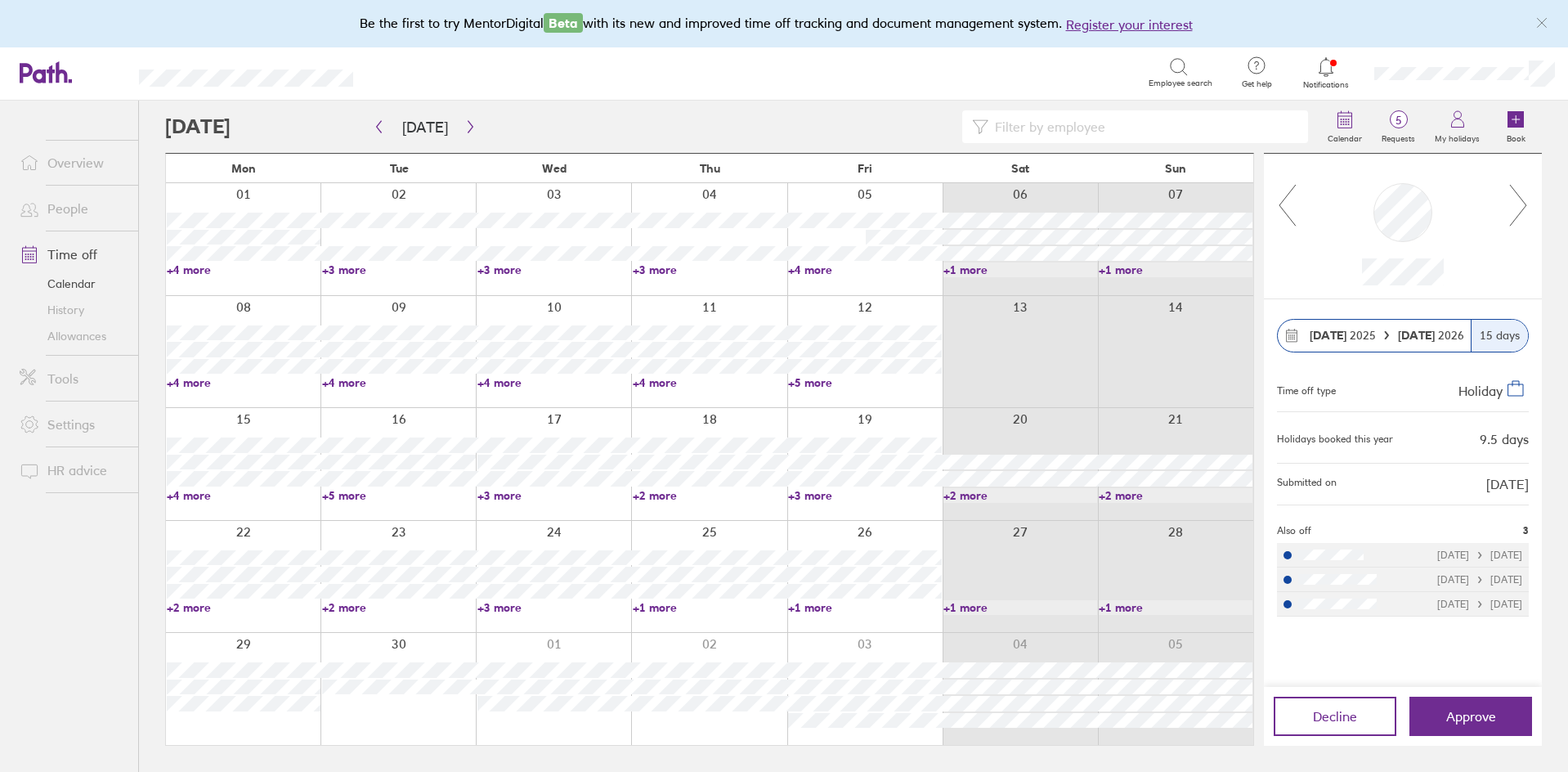
click at [1520, 204] on icon at bounding box center [1518, 206] width 20 height 45
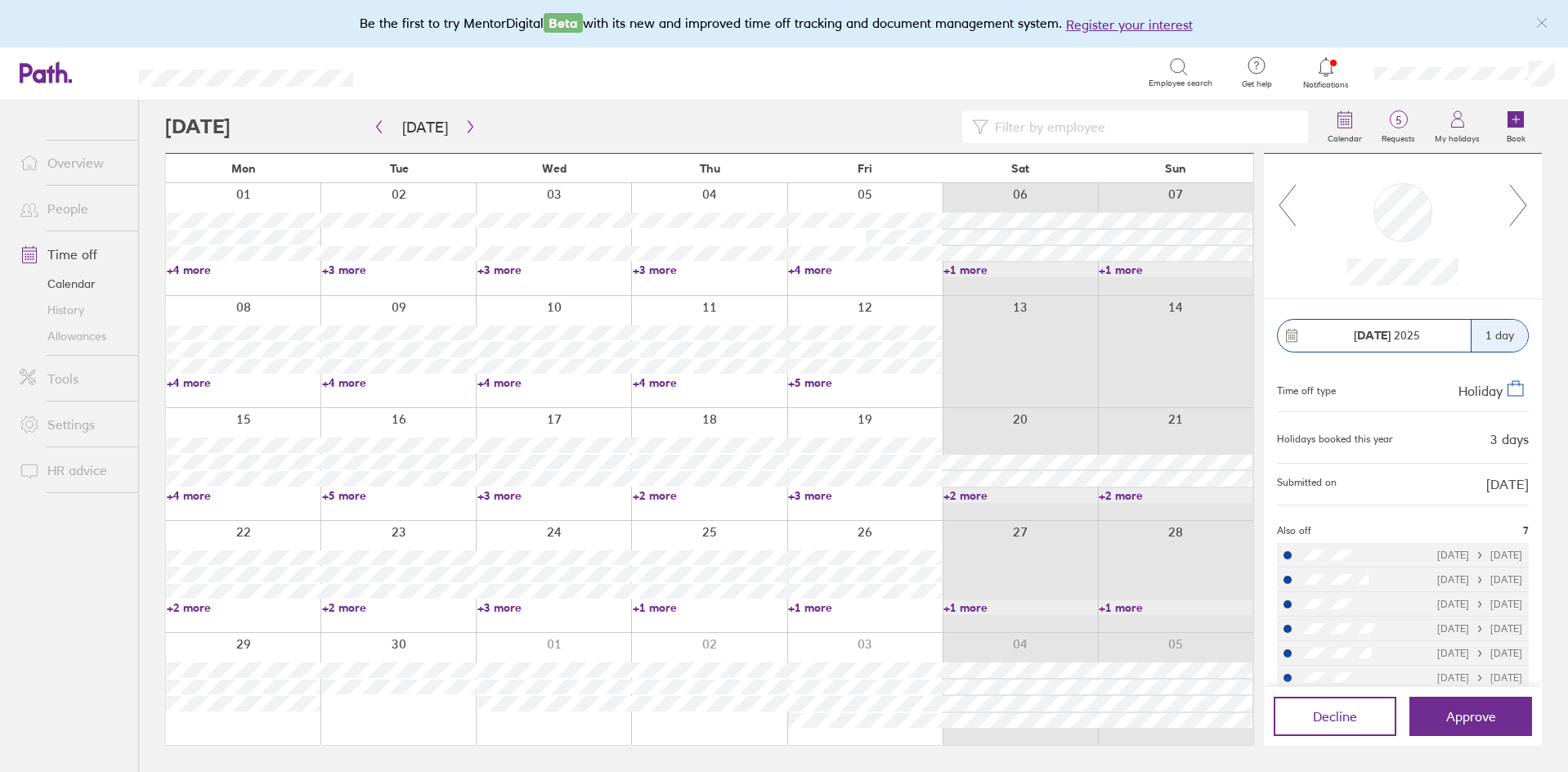
click at [1520, 204] on icon at bounding box center [1518, 206] width 20 height 45
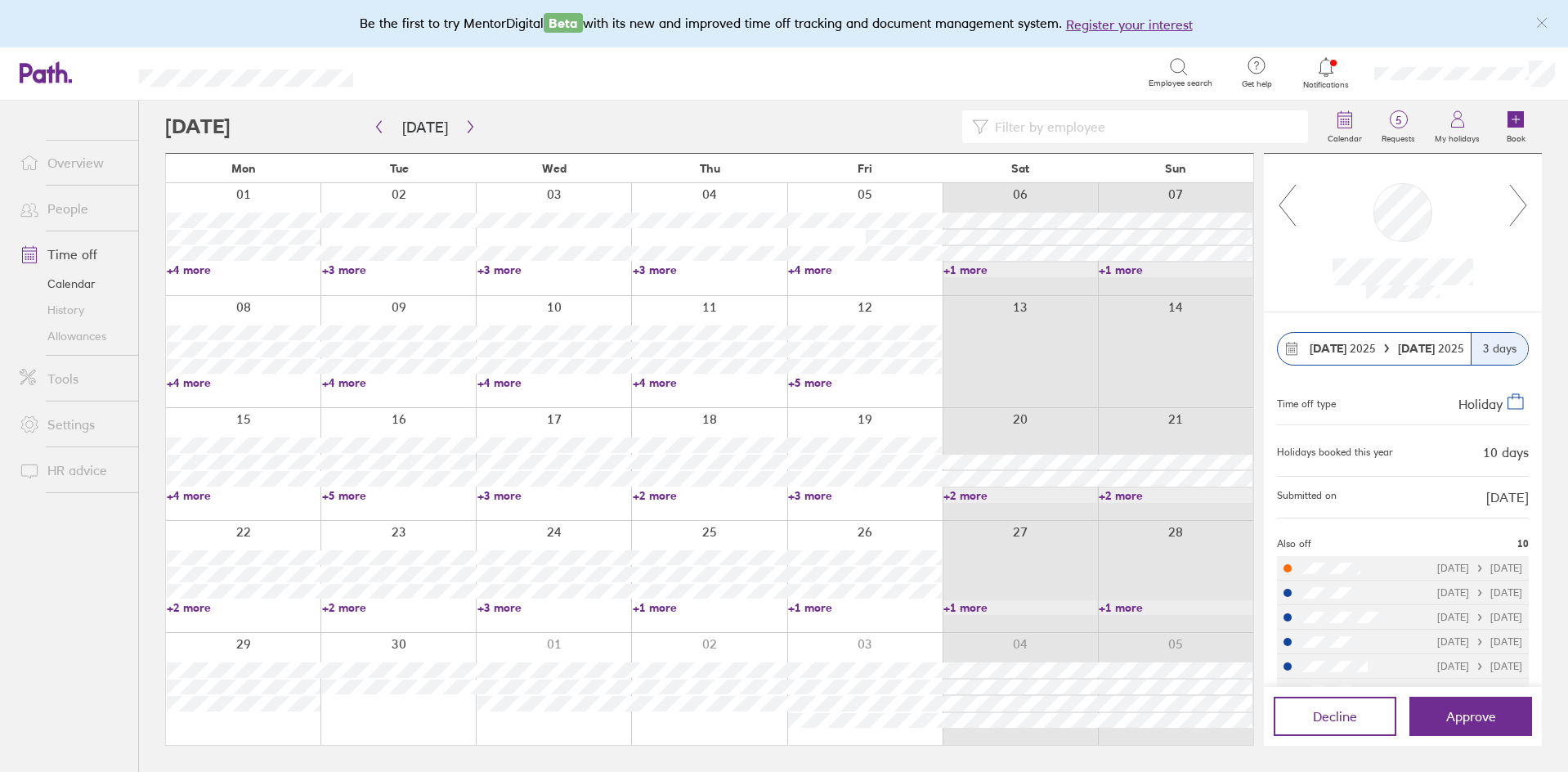
click at [1513, 212] on icon at bounding box center [1518, 206] width 20 height 45
click at [1523, 202] on icon at bounding box center [1518, 206] width 16 height 41
click at [1520, 205] on icon at bounding box center [1518, 206] width 20 height 45
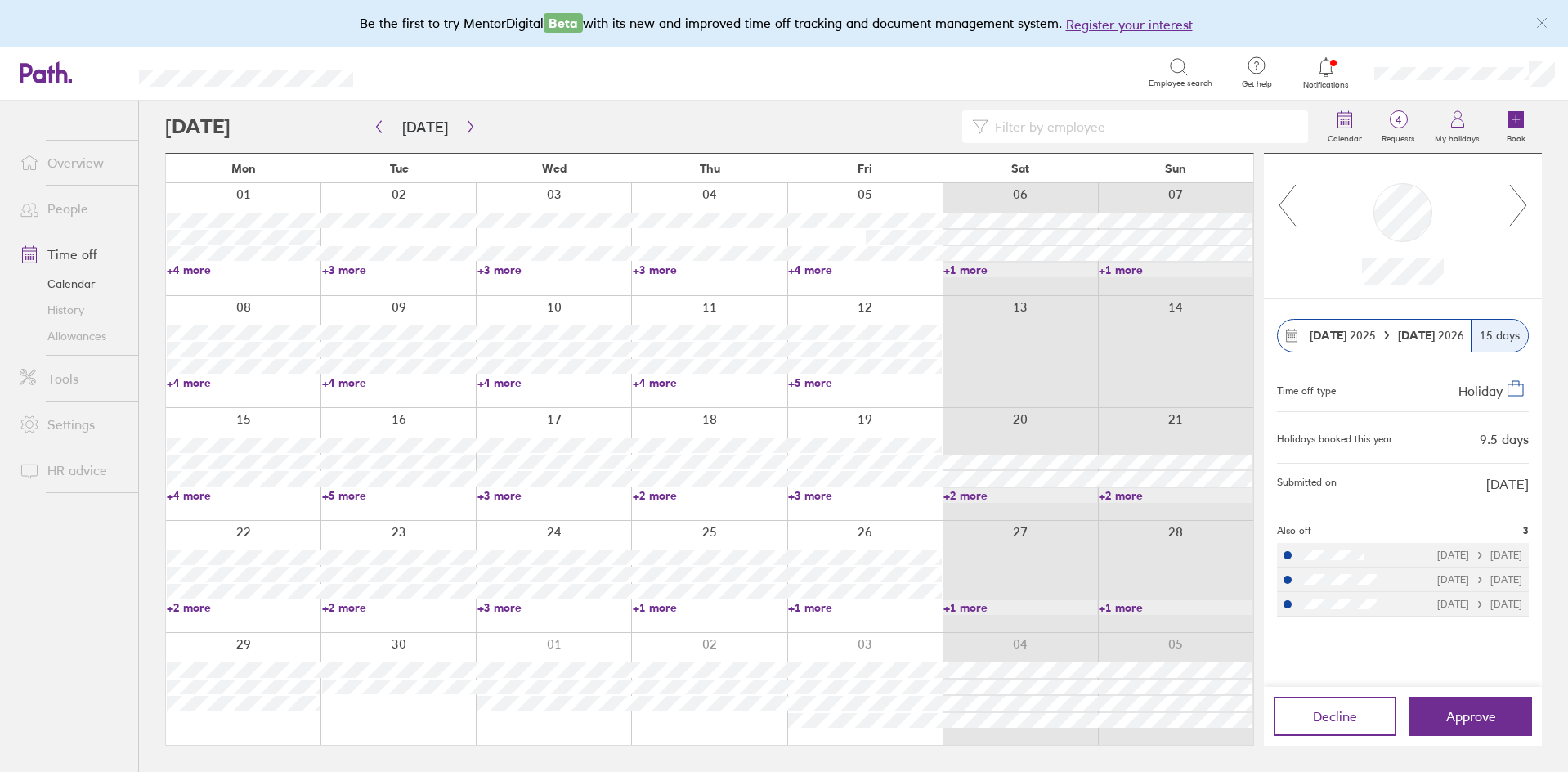
click at [1520, 205] on icon at bounding box center [1518, 206] width 20 height 45
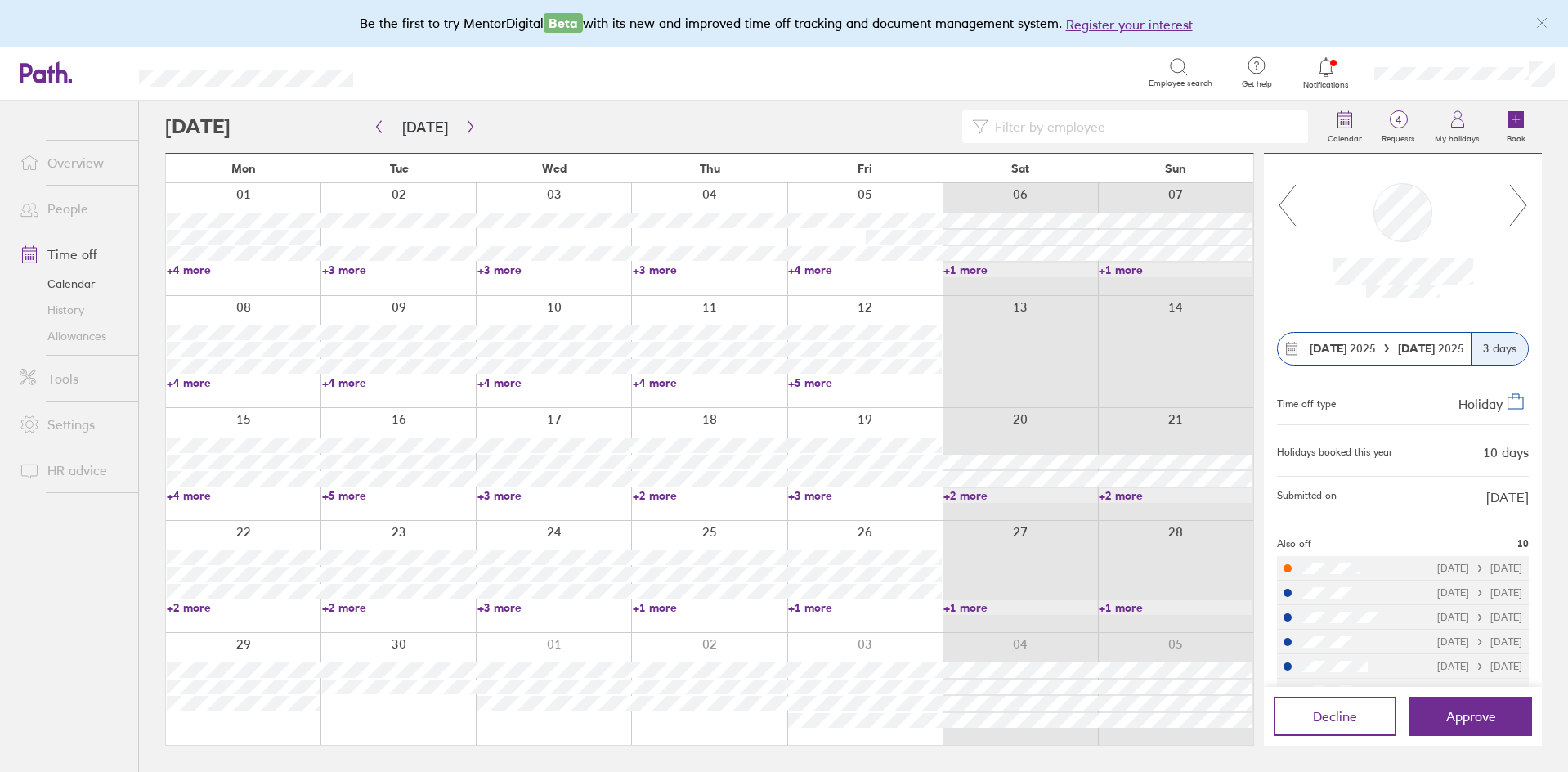
click at [1521, 206] on icon at bounding box center [1518, 206] width 20 height 45
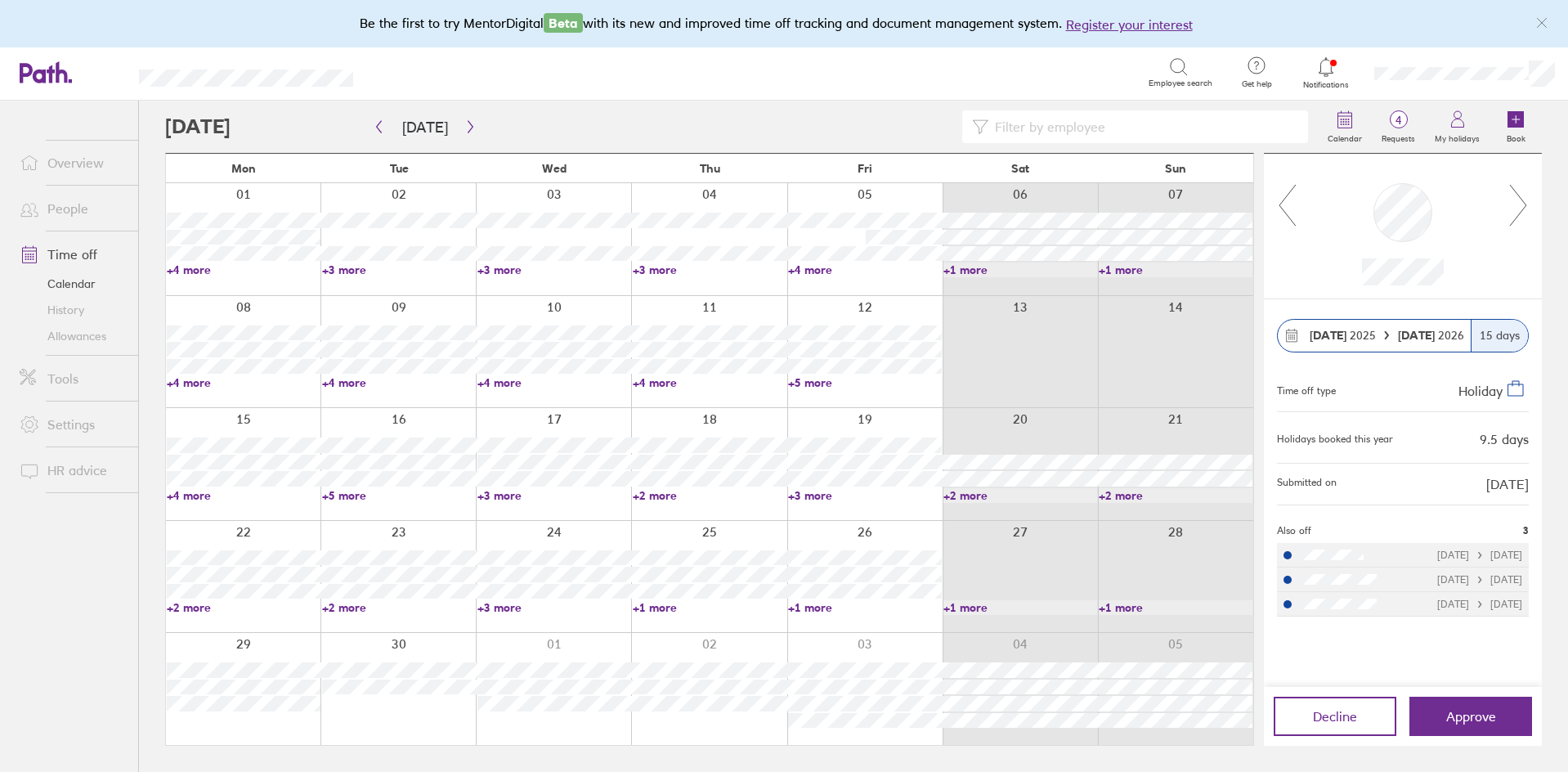
click at [1521, 206] on icon at bounding box center [1518, 206] width 20 height 45
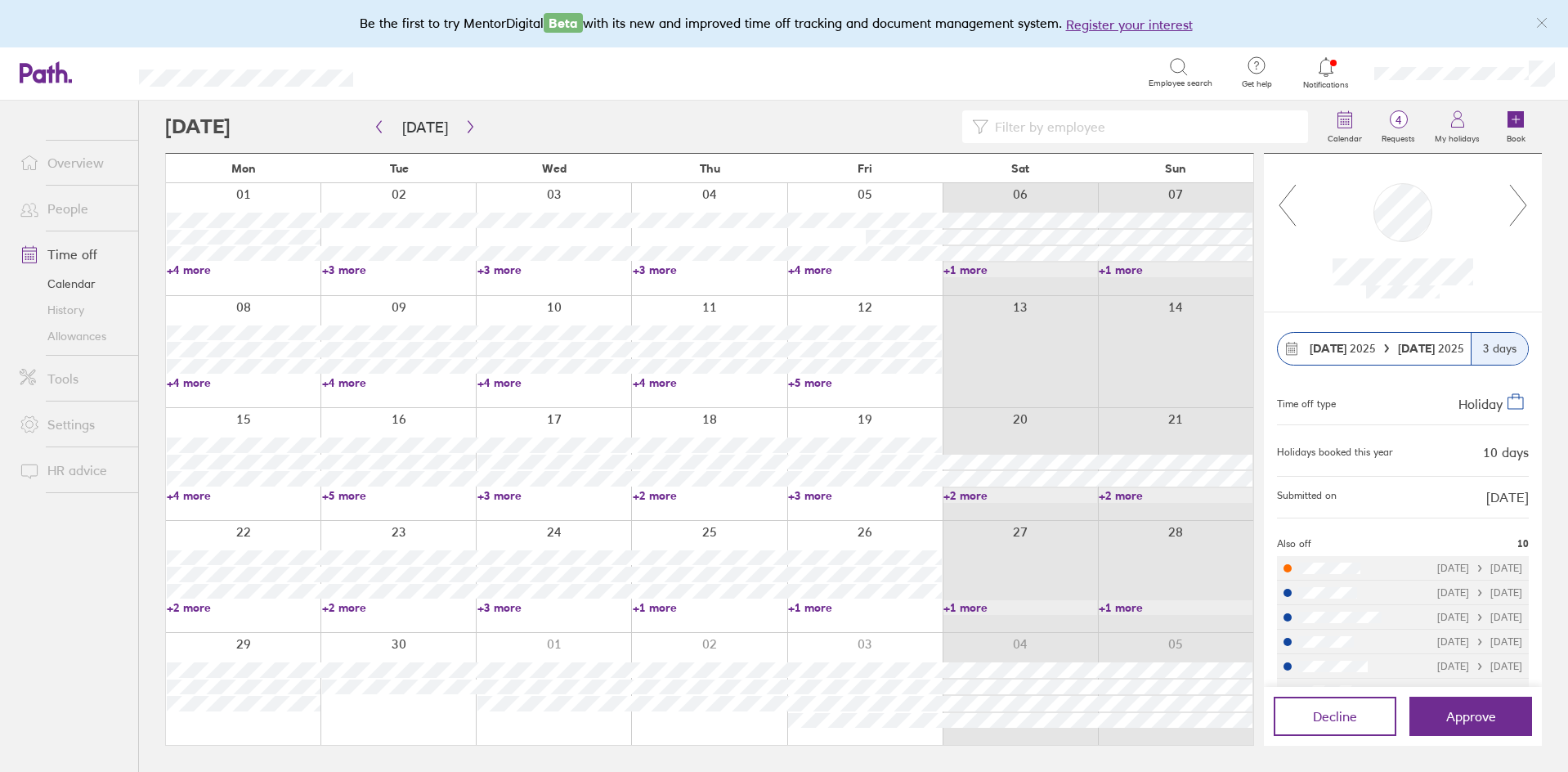
click at [201, 269] on link "+4 more" at bounding box center [243, 270] width 154 height 15
click at [808, 126] on div at bounding box center [741, 126] width 1153 height 33
click at [1515, 206] on icon at bounding box center [1518, 206] width 20 height 45
click at [1514, 215] on icon at bounding box center [1518, 206] width 20 height 45
click at [1483, 714] on span "Approve" at bounding box center [1471, 716] width 50 height 15
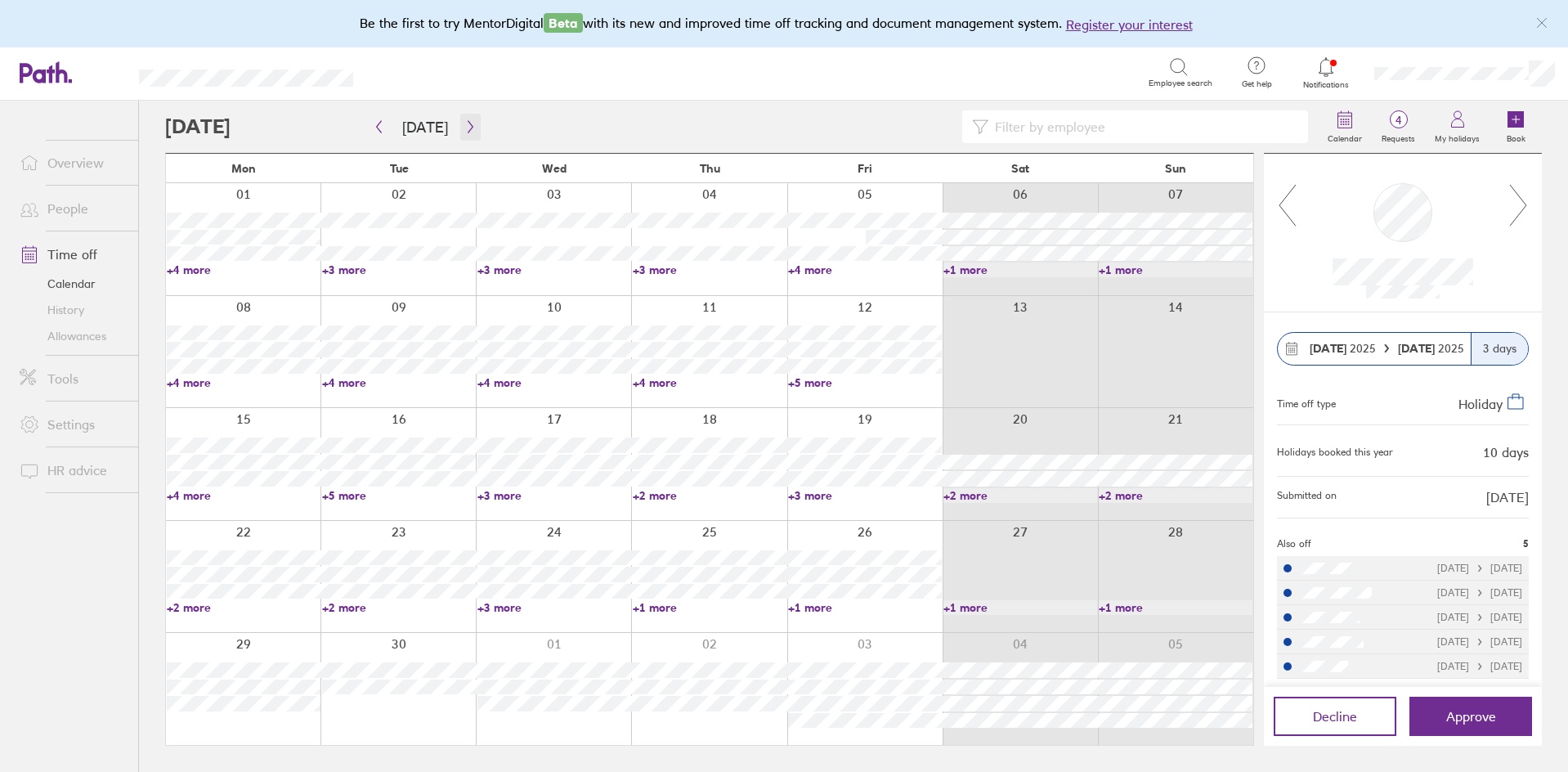
click at [467, 135] on button "button" at bounding box center [470, 127] width 20 height 27
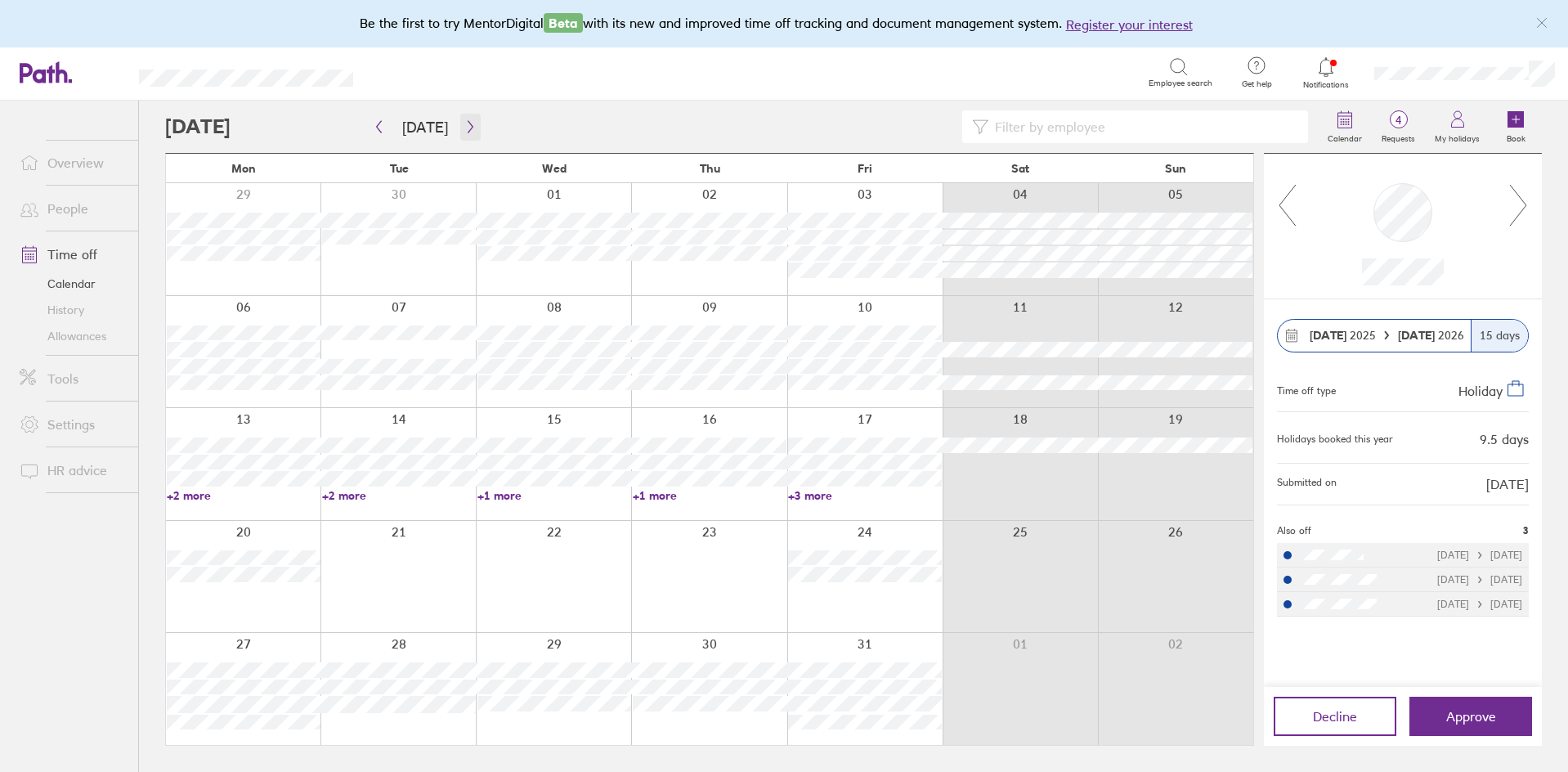
click at [460, 125] on button "button" at bounding box center [470, 127] width 20 height 27
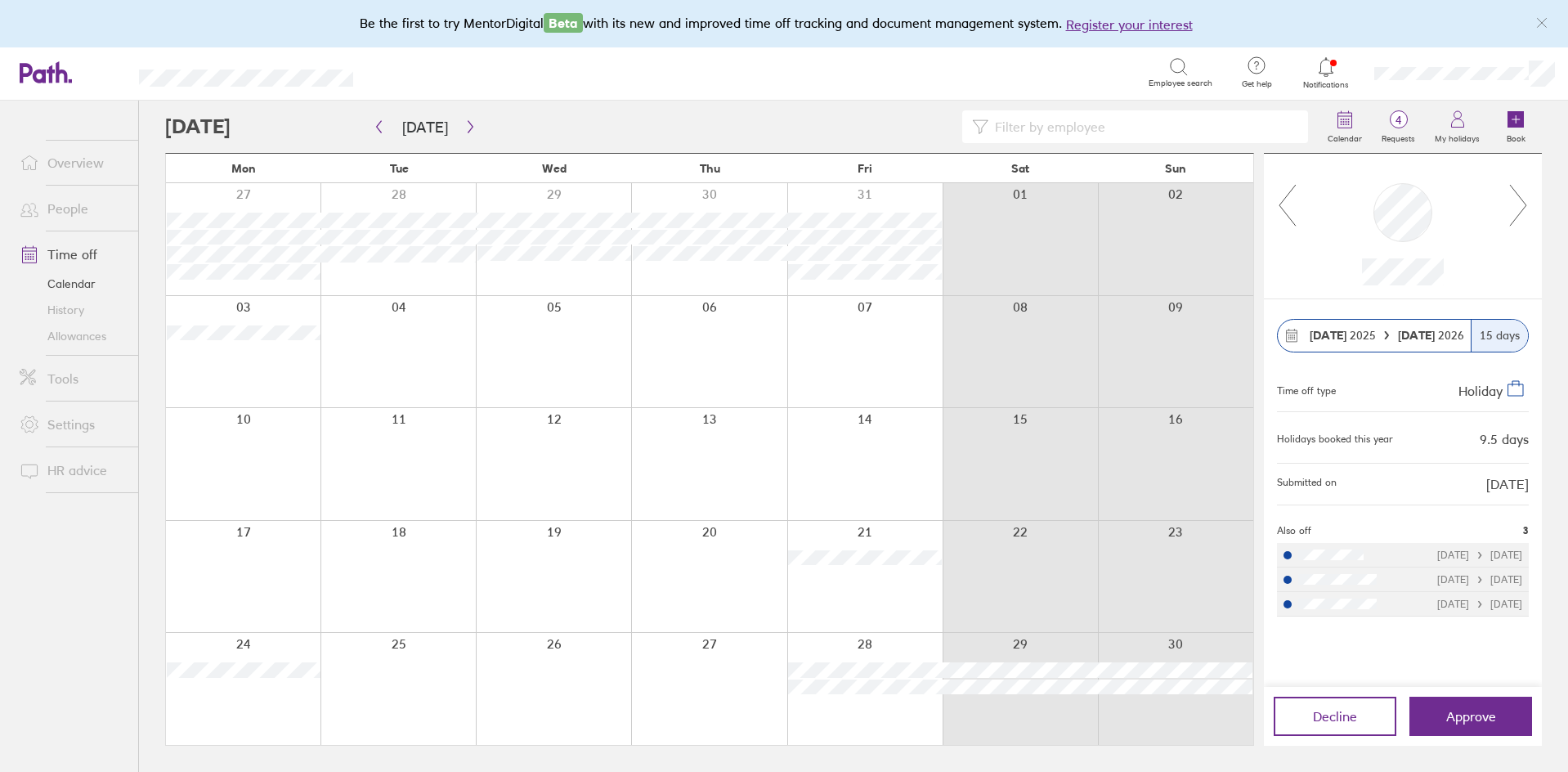
click at [225, 504] on div "Mon Tue Wed Thu Fri Sat Sun 27 28 29 30 31 01 02 03 04 05 06 07 08 09 10 11 12 …" at bounding box center [709, 450] width 1089 height 593
